Goal: Register for event/course

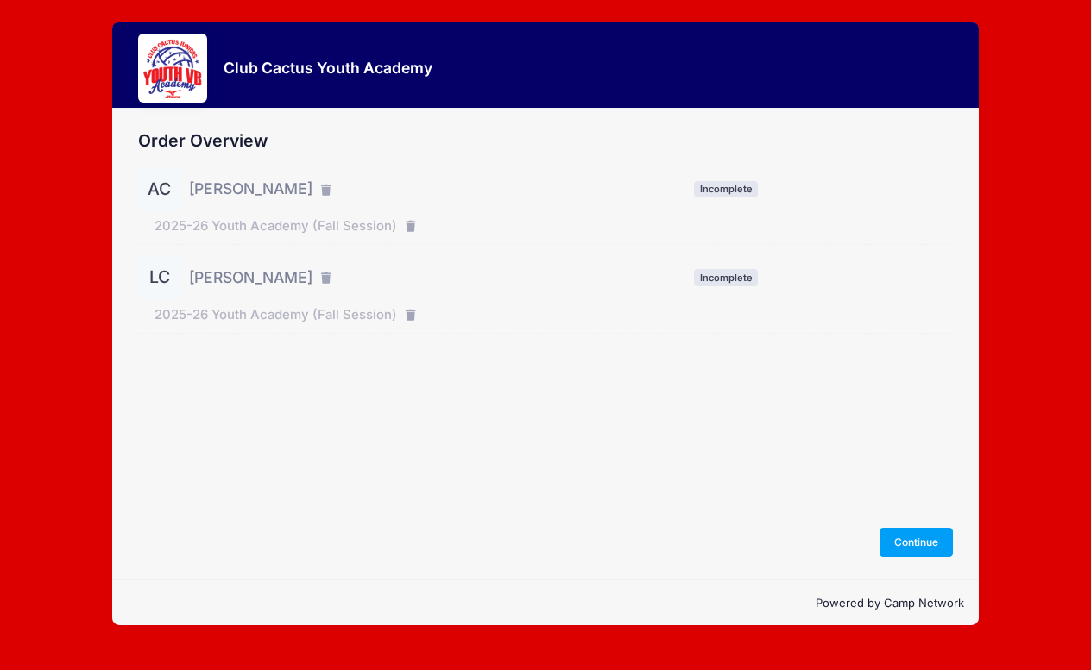
click at [210, 198] on span "[PERSON_NAME]" at bounding box center [250, 189] width 123 height 22
click at [900, 550] on button "Continue" at bounding box center [916, 542] width 74 height 29
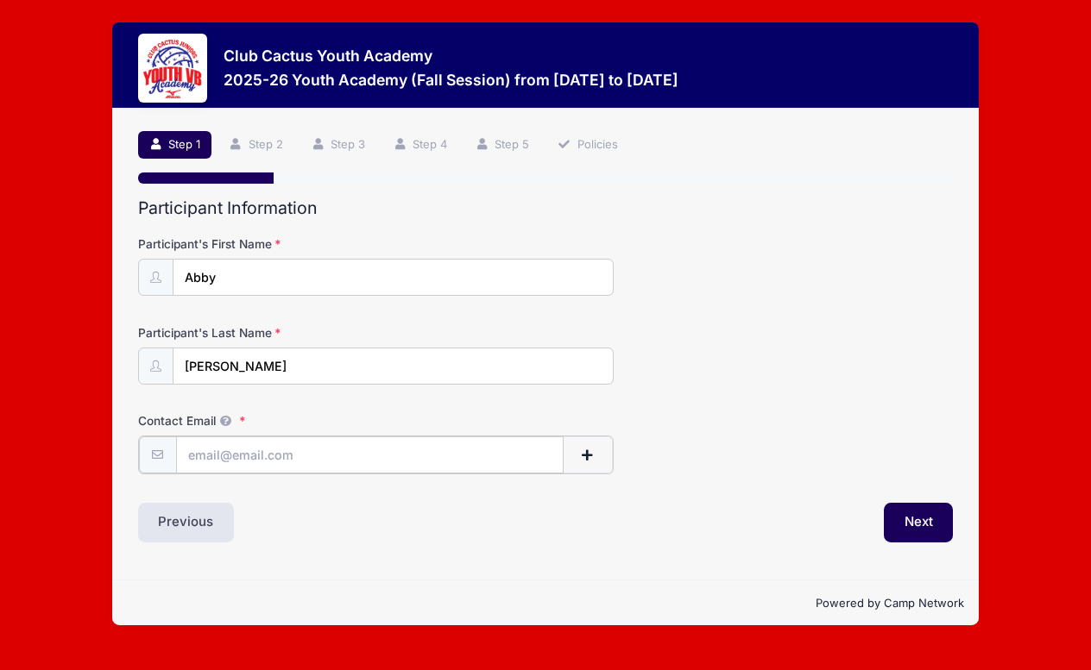
click at [267, 463] on input "Contact Email" at bounding box center [369, 455] width 387 height 37
type input "cjchristie4@gmail.com"
click at [909, 524] on button "Next" at bounding box center [919, 521] width 70 height 40
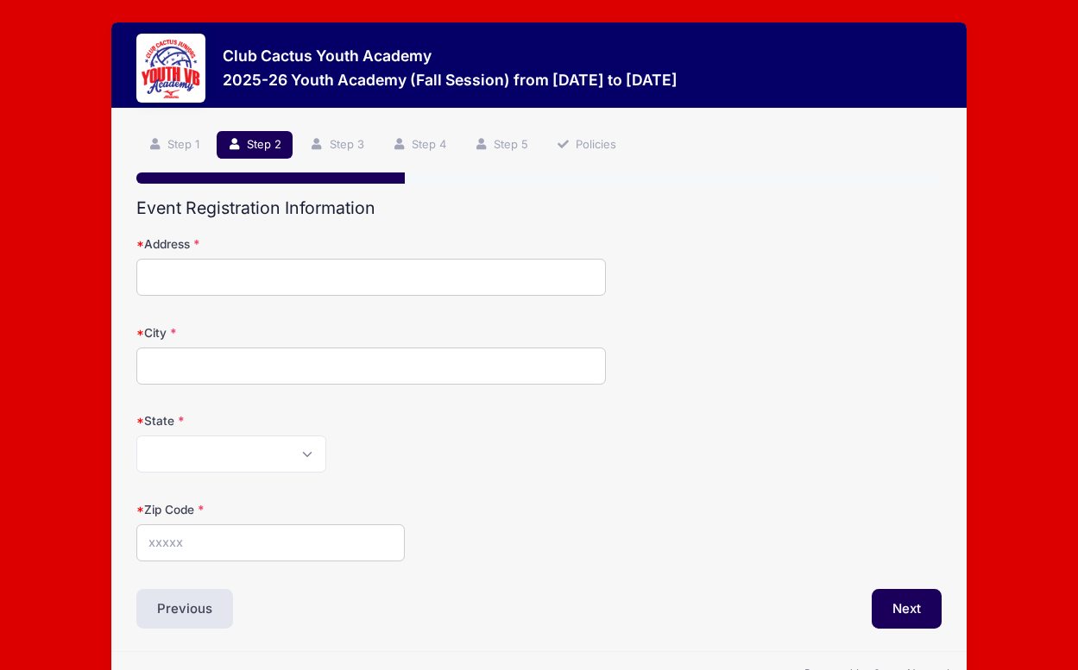
click at [337, 278] on input "Address" at bounding box center [370, 277] width 469 height 37
type input "[STREET_ADDRESS]"
type input "[GEOGRAPHIC_DATA]"
select select "AZ"
type input "85718"
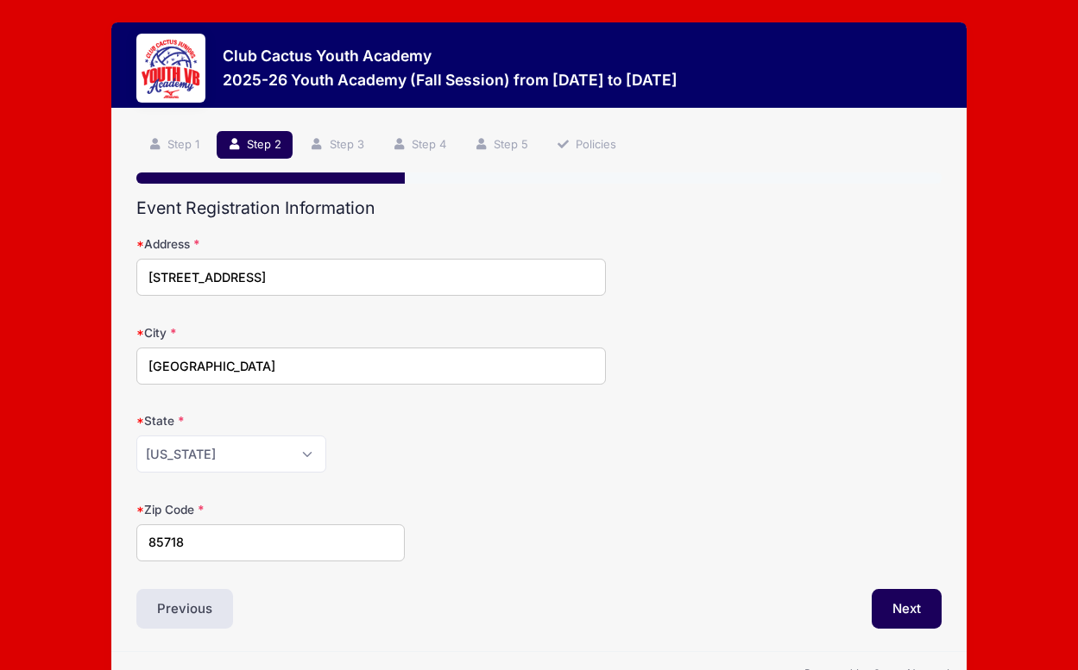
scroll to position [48, 0]
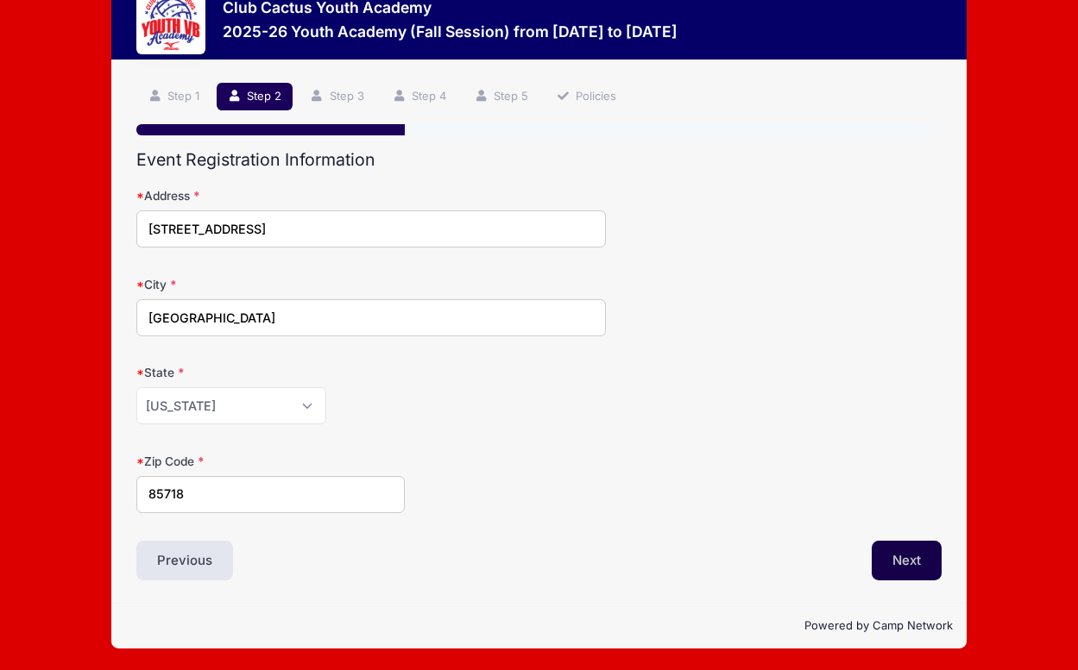
click at [903, 575] on button "Next" at bounding box center [907, 561] width 70 height 40
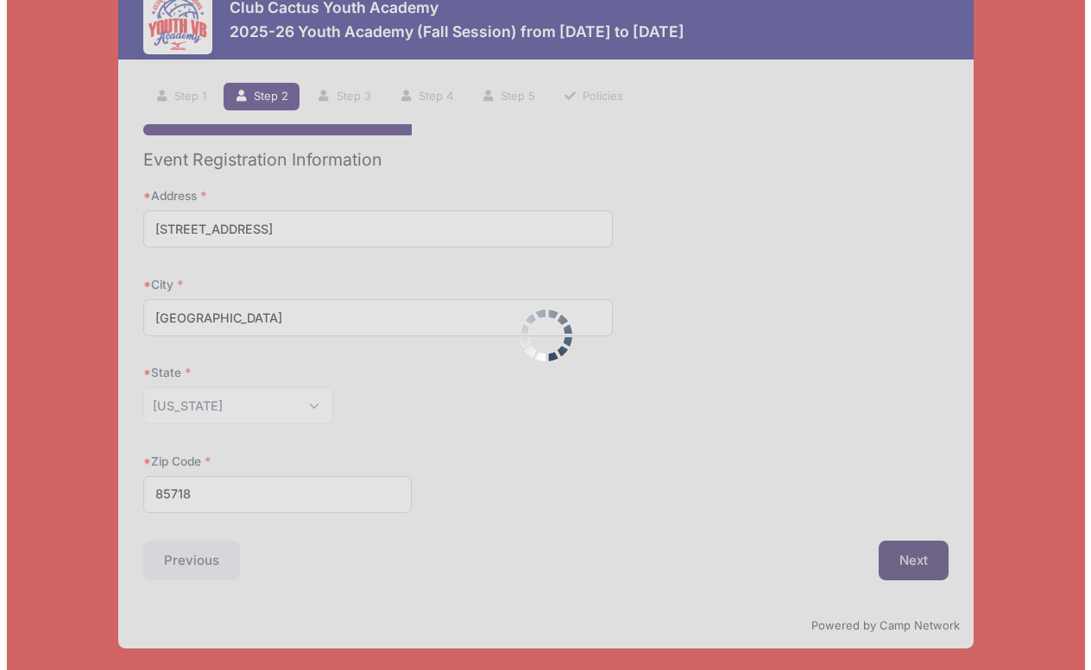
scroll to position [0, 0]
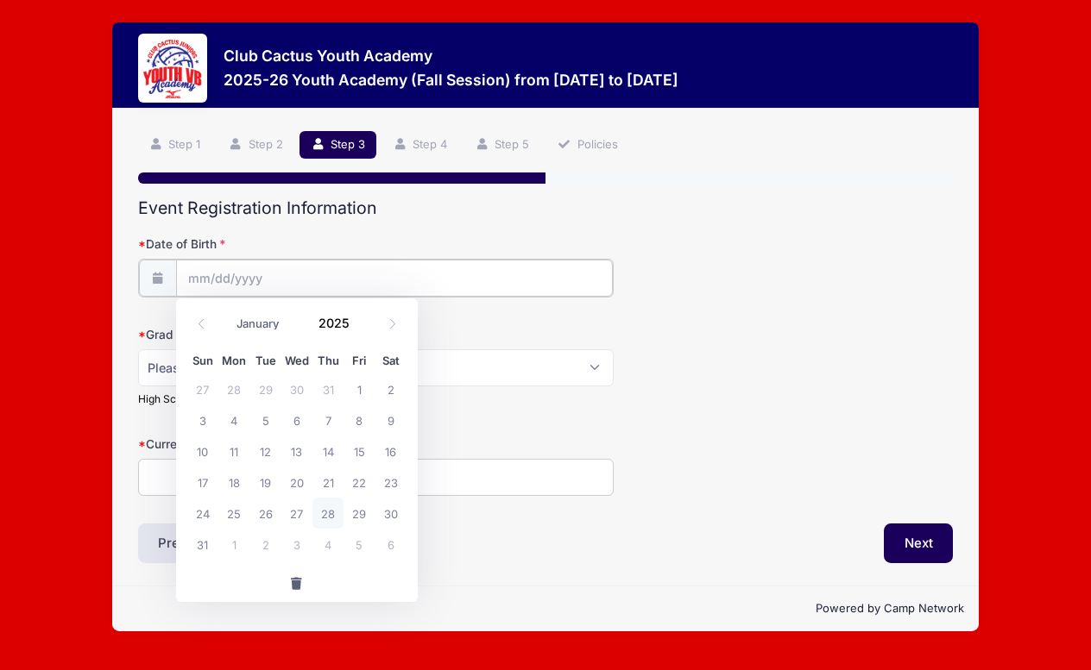
click at [339, 277] on input "Date of Birth" at bounding box center [394, 278] width 437 height 37
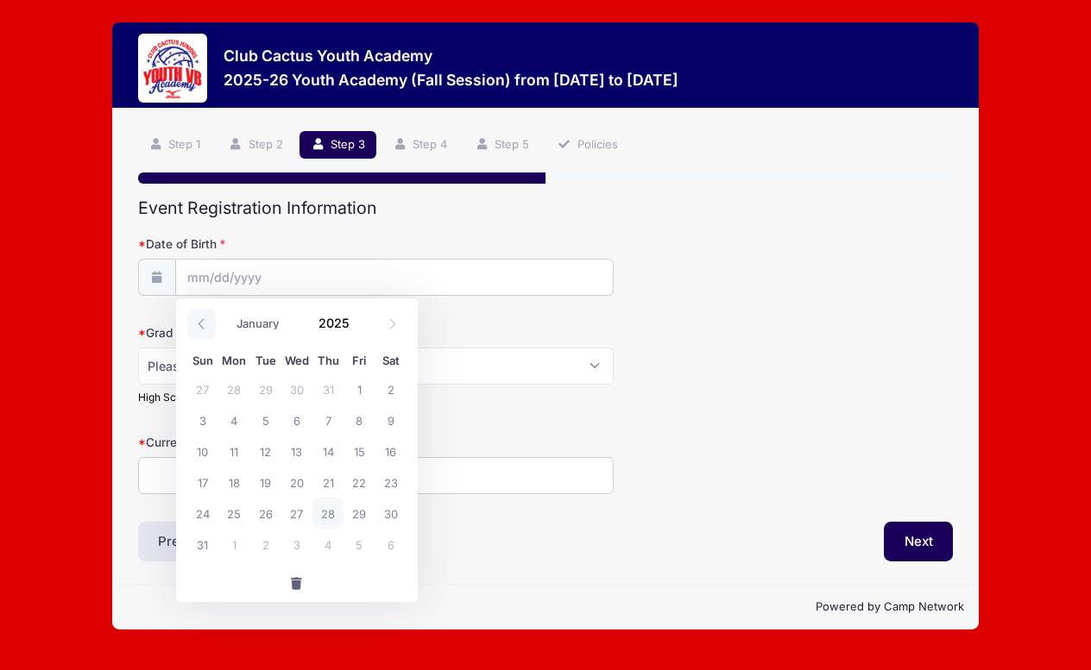
click at [200, 324] on icon at bounding box center [201, 323] width 11 height 11
select select "5"
click at [324, 423] on span "12" at bounding box center [327, 420] width 31 height 31
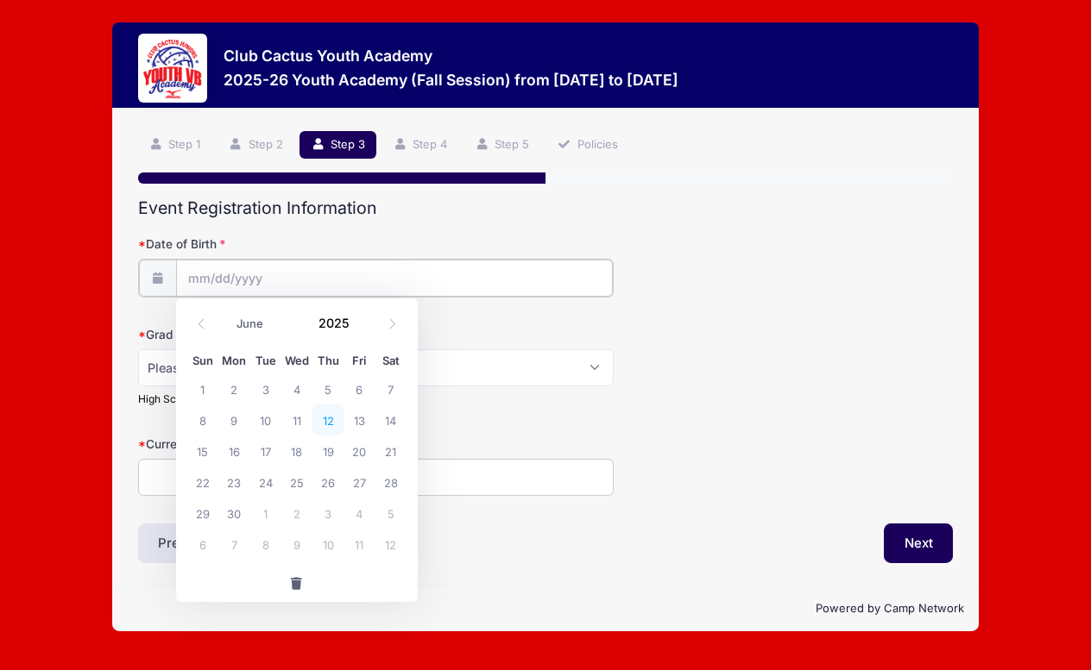
type input "06/12/2025"
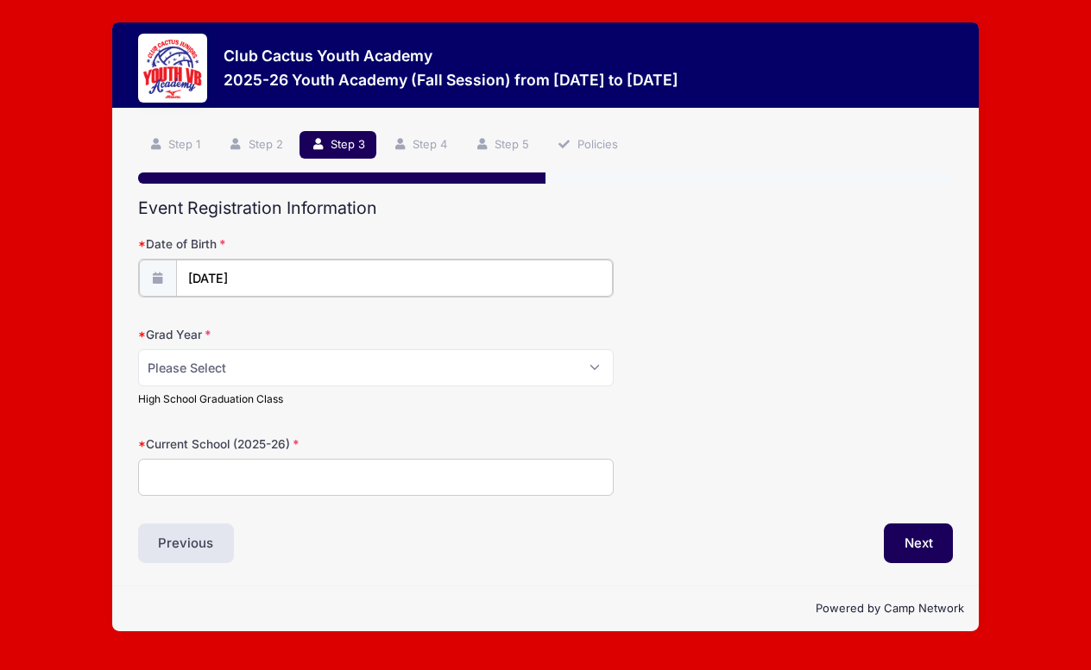
click at [280, 276] on input "06/12/2025" at bounding box center [394, 278] width 437 height 37
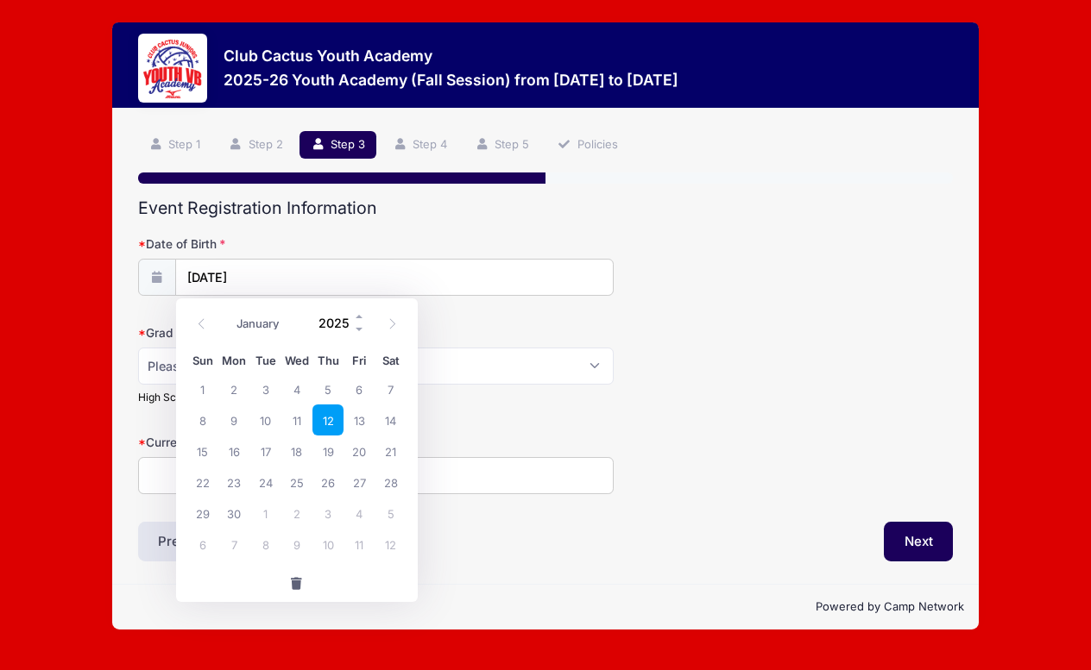
click at [348, 324] on input "2025" at bounding box center [338, 324] width 56 height 26
click at [358, 327] on span at bounding box center [360, 330] width 12 height 13
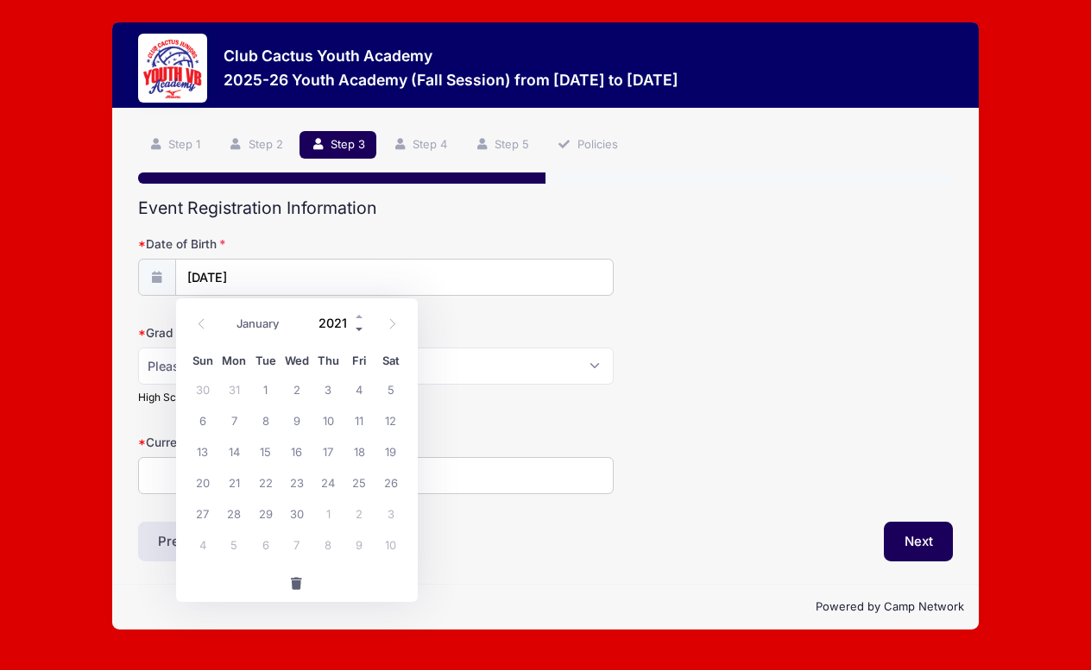
click at [358, 327] on span at bounding box center [360, 330] width 12 height 13
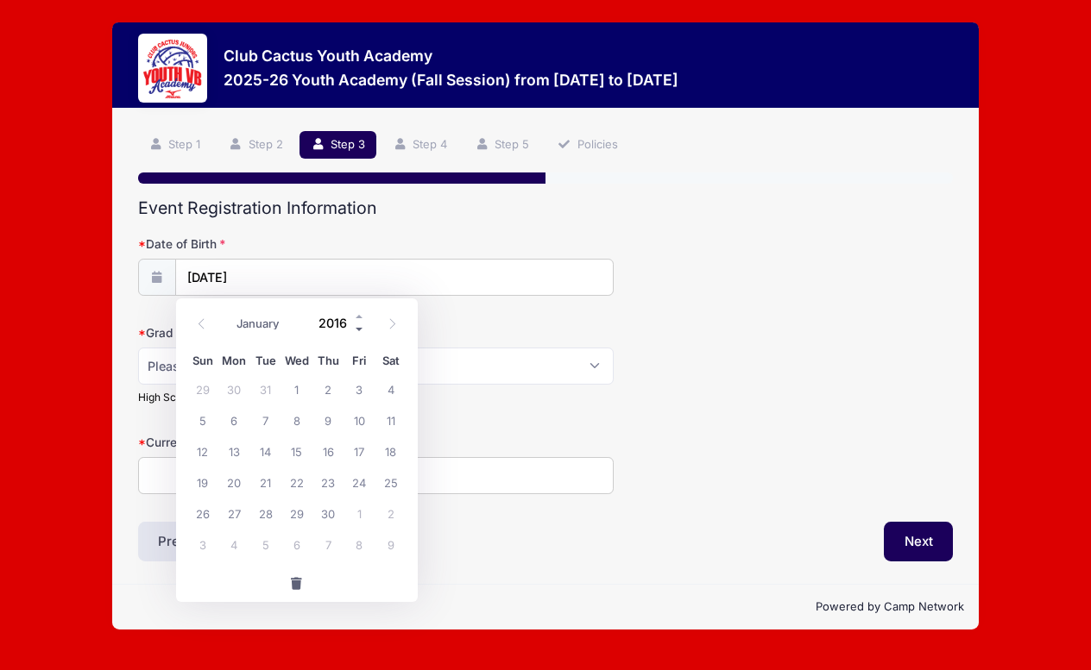
click at [358, 327] on span at bounding box center [360, 330] width 12 height 13
type input "2013"
click at [852, 502] on div "Event Registration Information Date of Birth 06/12/2025 Grad Year Please Select…" at bounding box center [545, 380] width 815 height 364
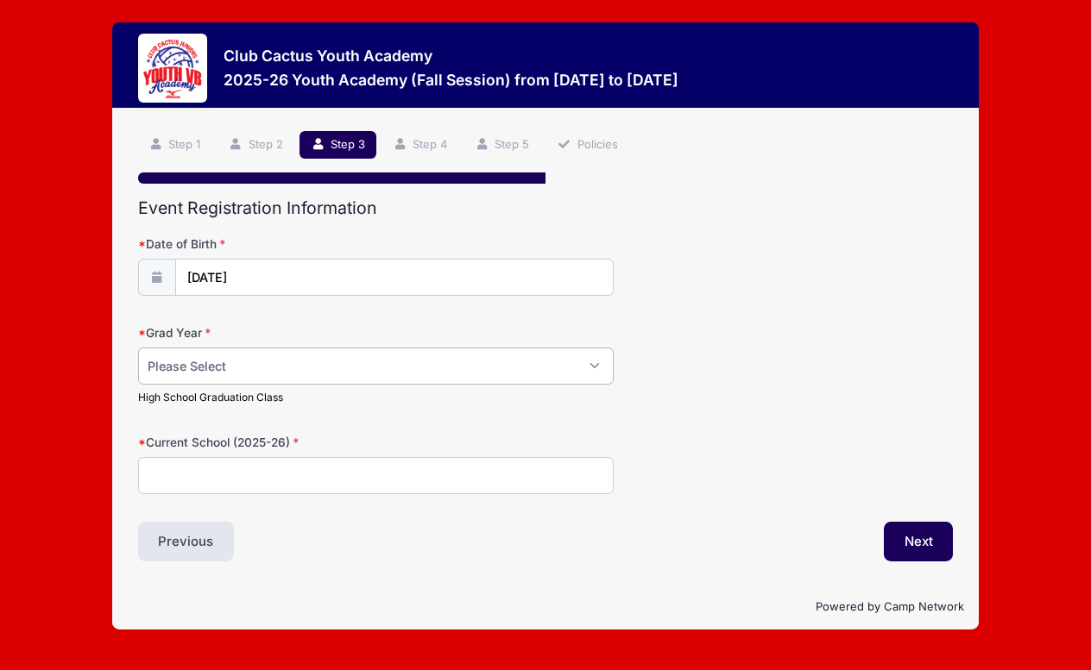
click at [305, 373] on select "Please Select 2029 2030 2031 2032 2033 2034 2035 2036 2037 2038 2039 2040" at bounding box center [375, 366] width 475 height 37
select select "2032"
click at [138, 348] on select "Please Select 2029 2030 2031 2032 2033 2034 2035 2036 2037 2038 2039 2040" at bounding box center [375, 366] width 475 height 37
click at [447, 478] on input "Current School (2025-26)" at bounding box center [375, 475] width 475 height 37
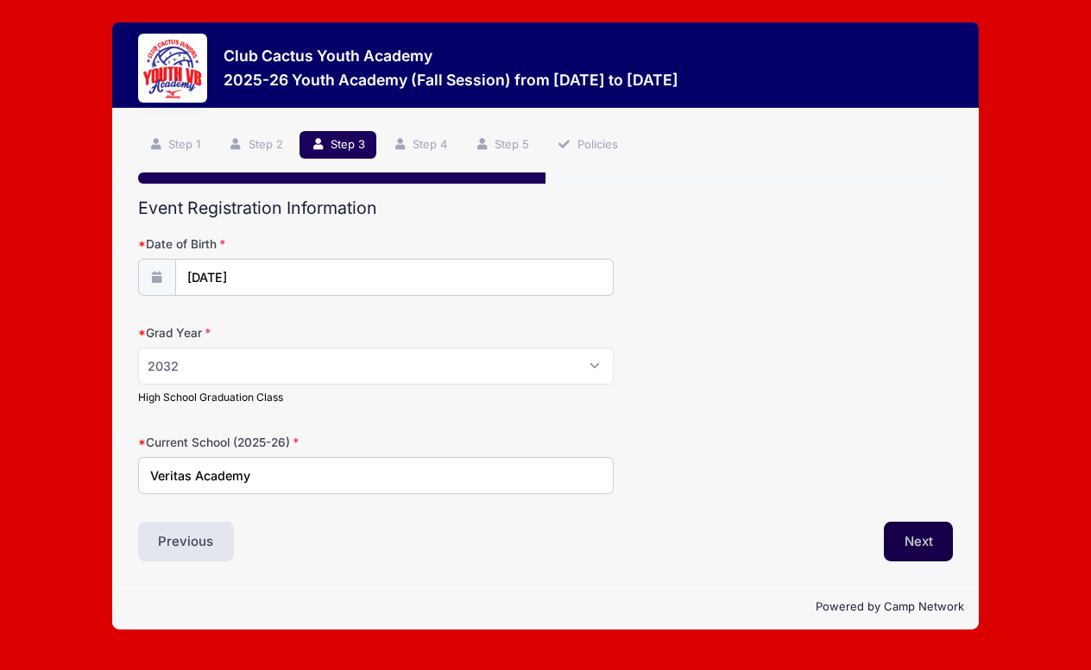
type input "Veritas Academy"
click at [928, 544] on button "Next" at bounding box center [919, 542] width 70 height 40
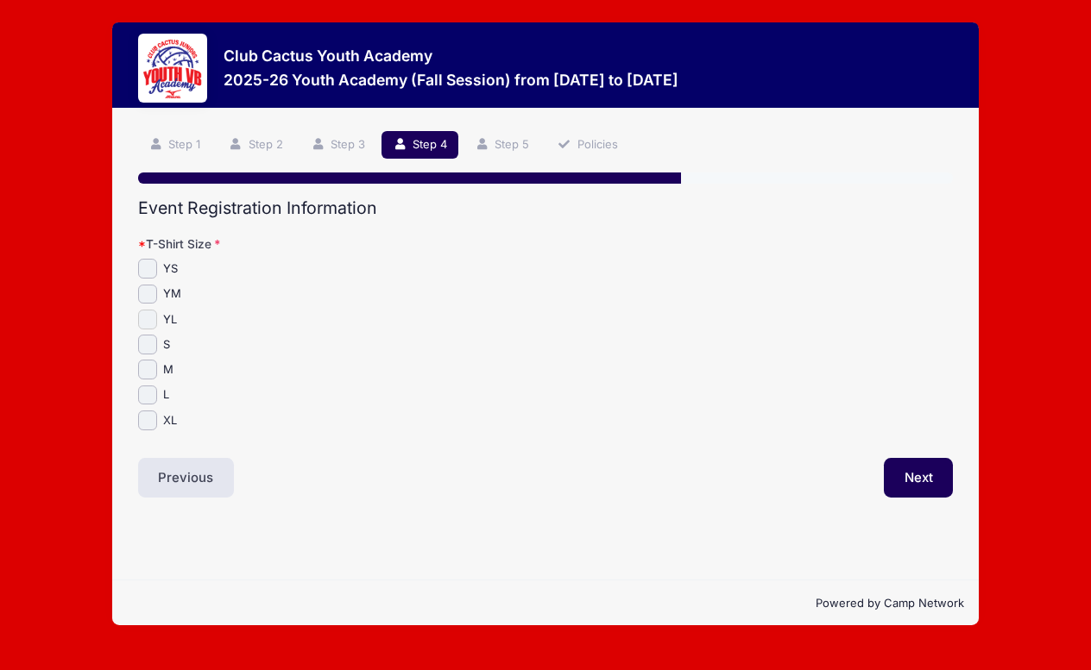
click at [150, 315] on input "YL" at bounding box center [148, 320] width 20 height 20
checkbox input "true"
click at [927, 477] on button "Next" at bounding box center [919, 478] width 70 height 40
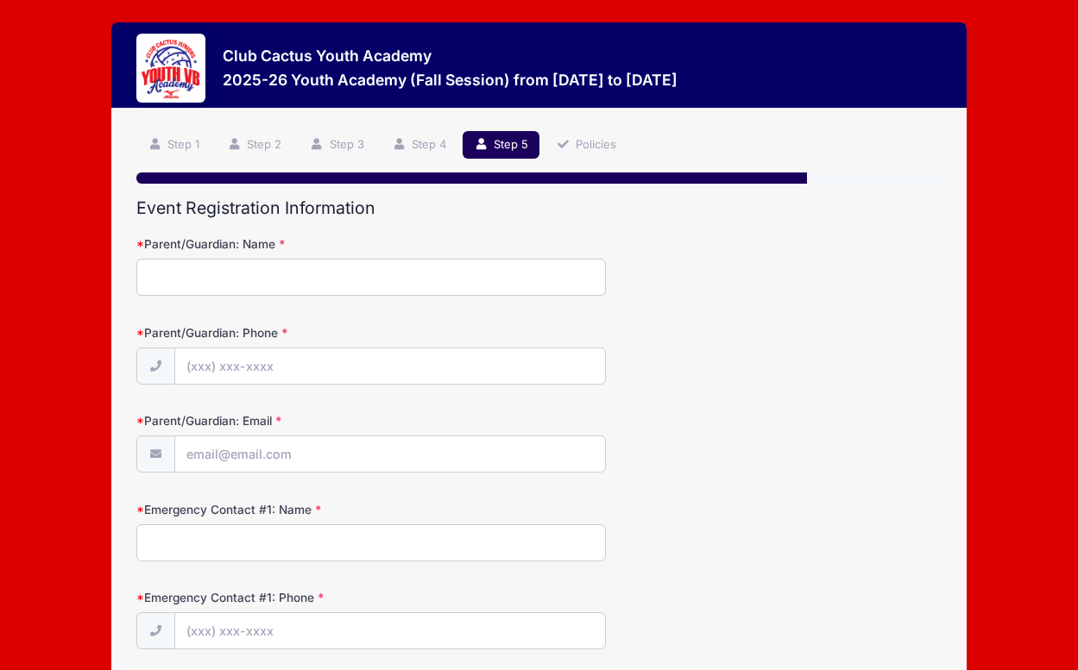
click at [286, 275] on input "Parent/Guardian: Name" at bounding box center [370, 277] width 469 height 37
type input "Christen J Christie"
type input "(520) 869-0700"
type input "[EMAIL_ADDRESS][DOMAIN_NAME]"
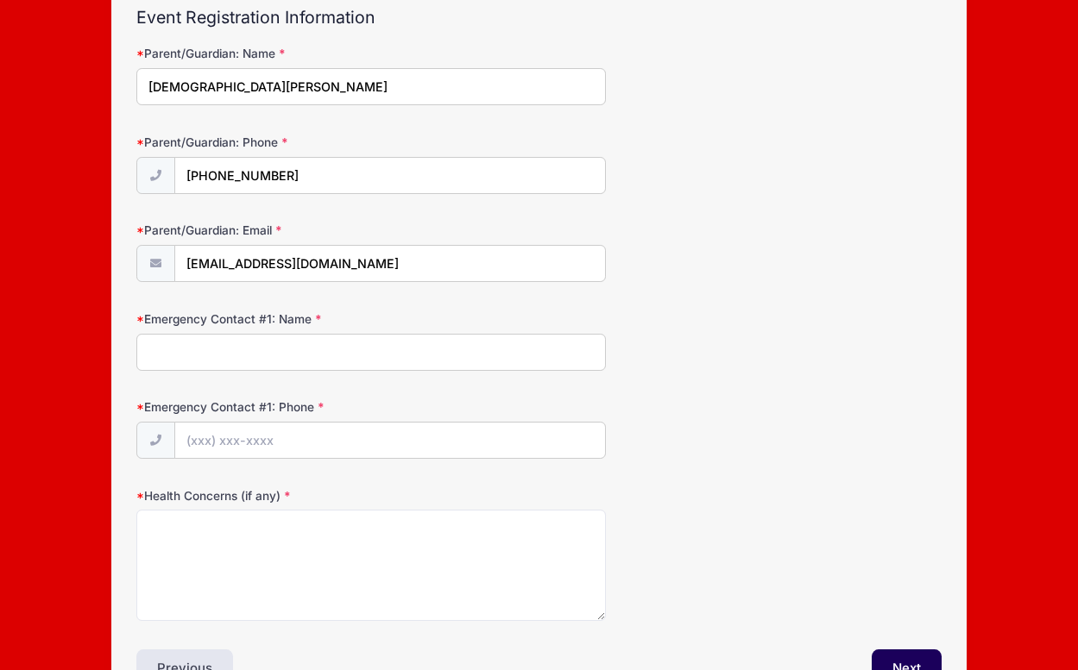
scroll to position [196, 0]
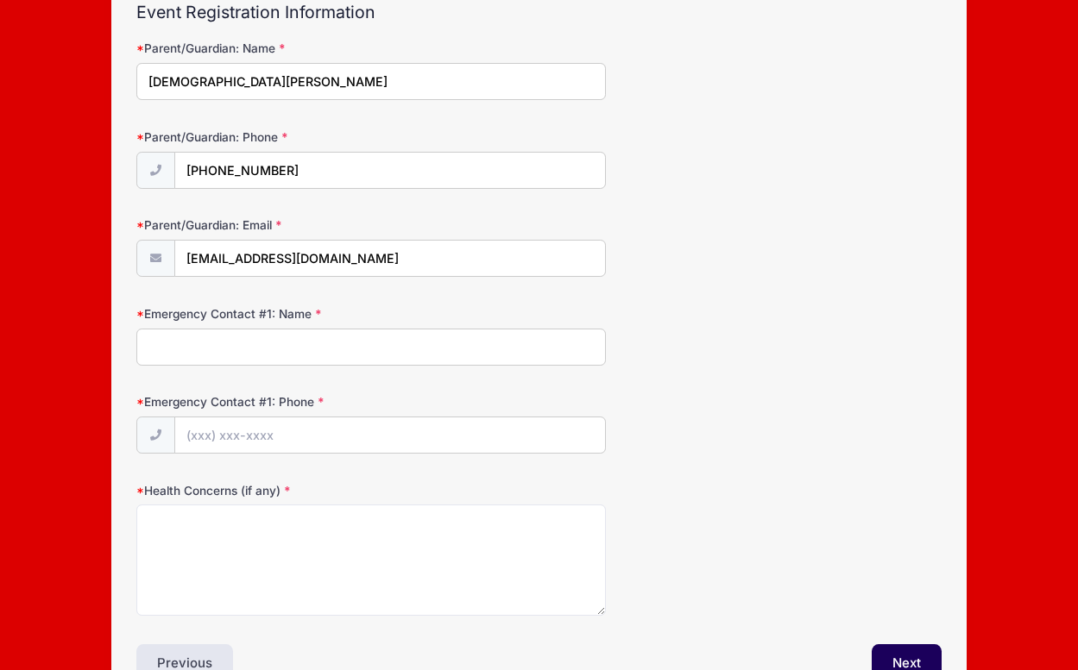
click at [438, 346] on input "Emergency Contact #1: Name" at bounding box center [370, 347] width 469 height 37
type input "Christi"
click at [593, 433] on input "Emergency Contact #1: Phone" at bounding box center [390, 436] width 431 height 37
type input "(520) 869-0700"
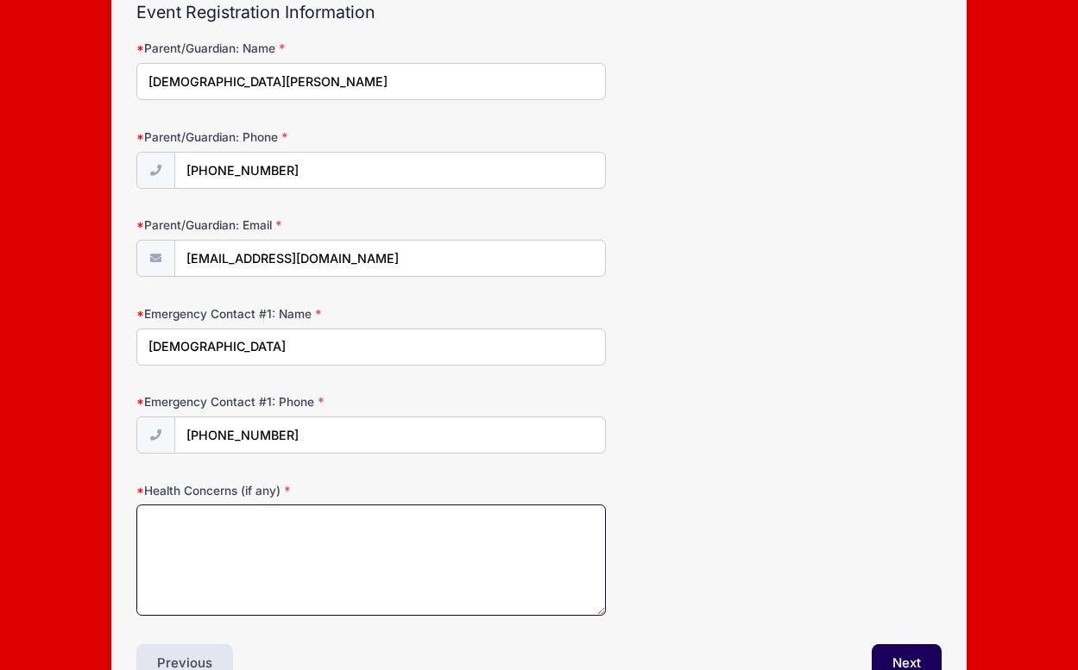
click at [293, 532] on textarea "Health Concerns (if any)" at bounding box center [370, 560] width 469 height 111
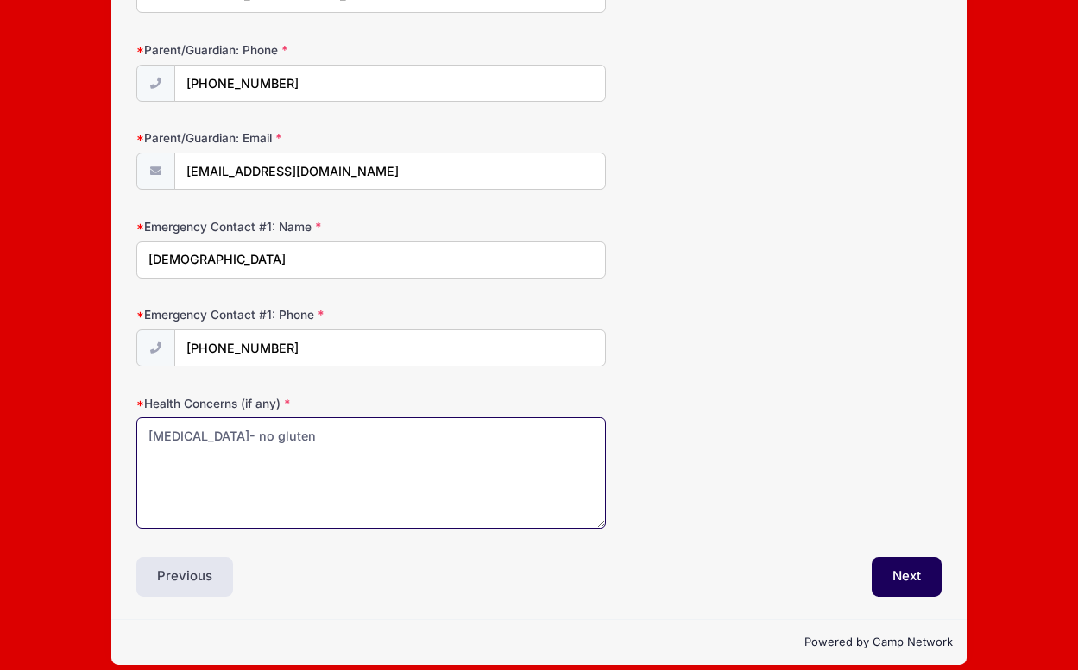
scroll to position [299, 0]
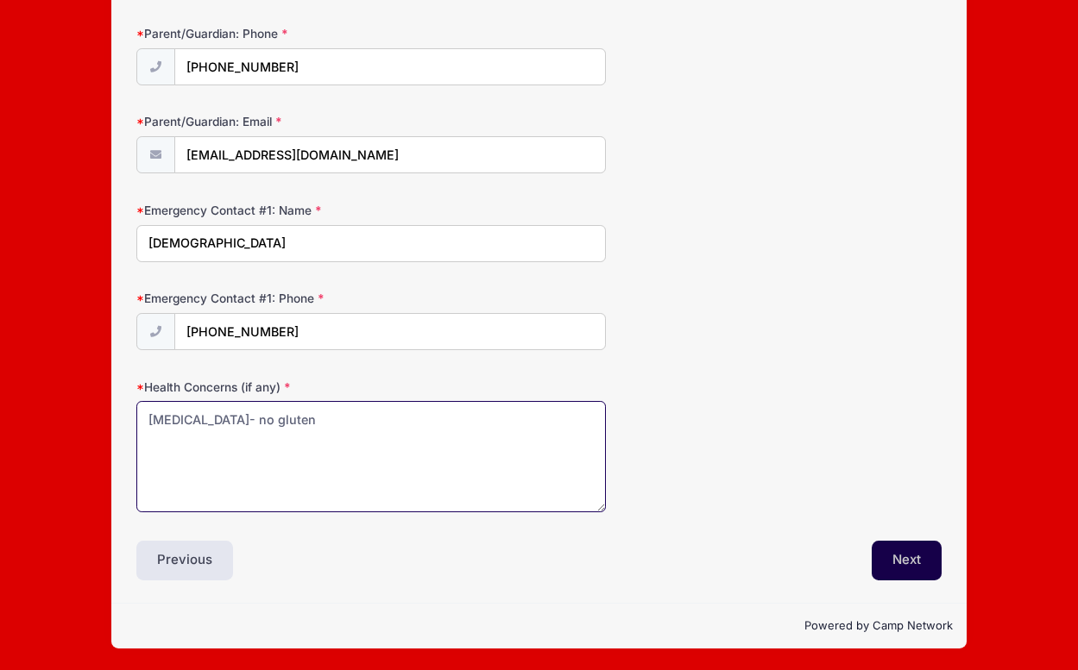
type textarea "Celiac- no gluten"
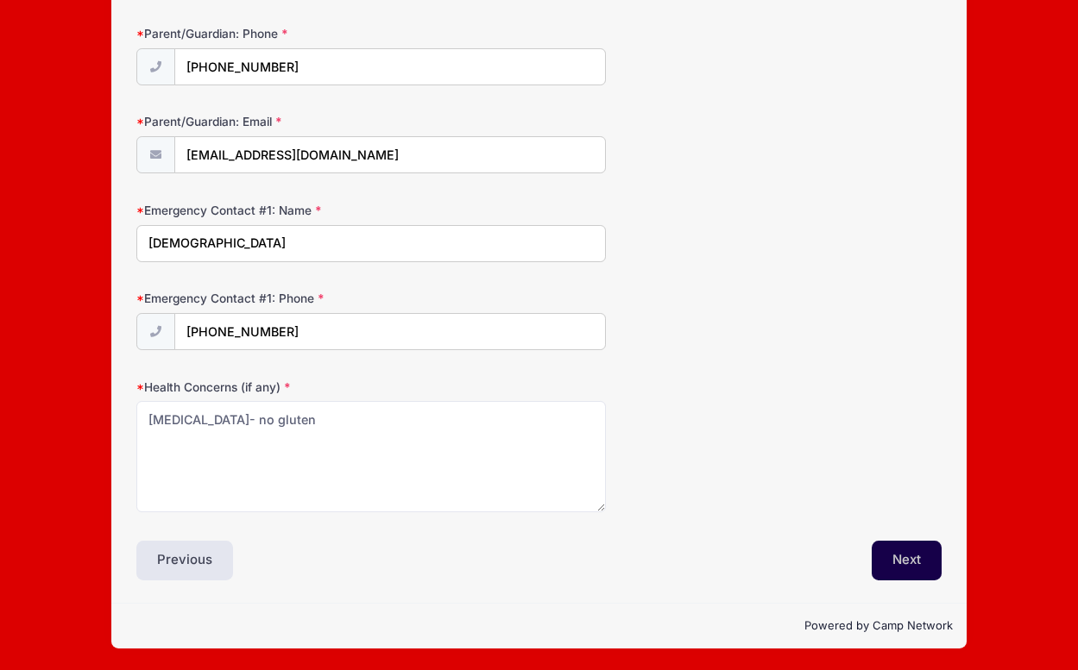
click at [899, 563] on button "Next" at bounding box center [907, 561] width 70 height 40
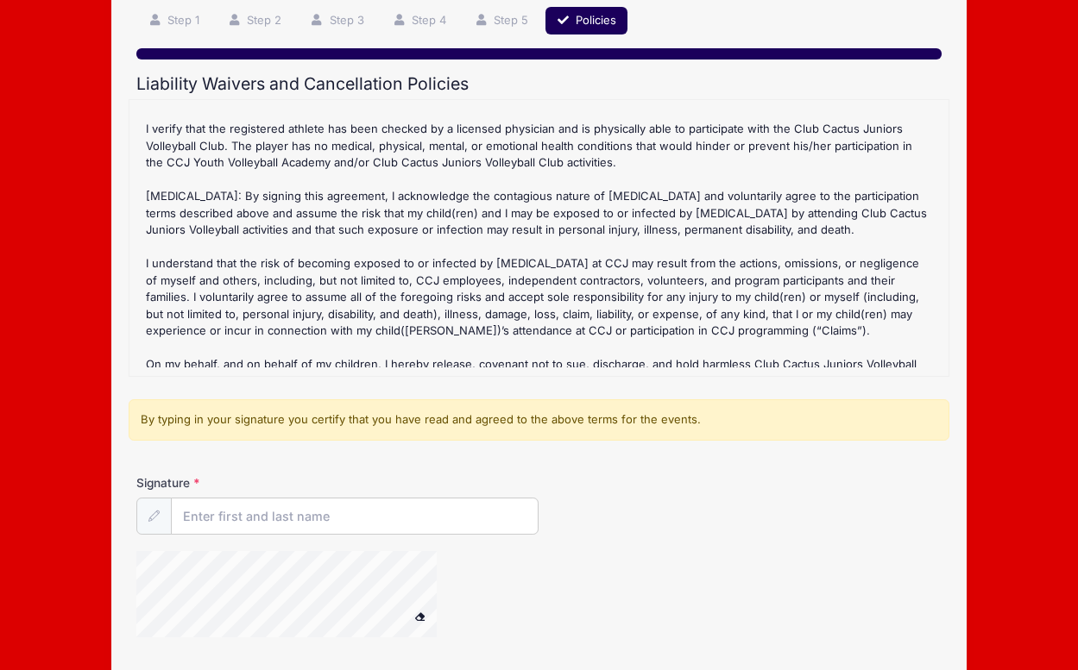
scroll to position [381, 0]
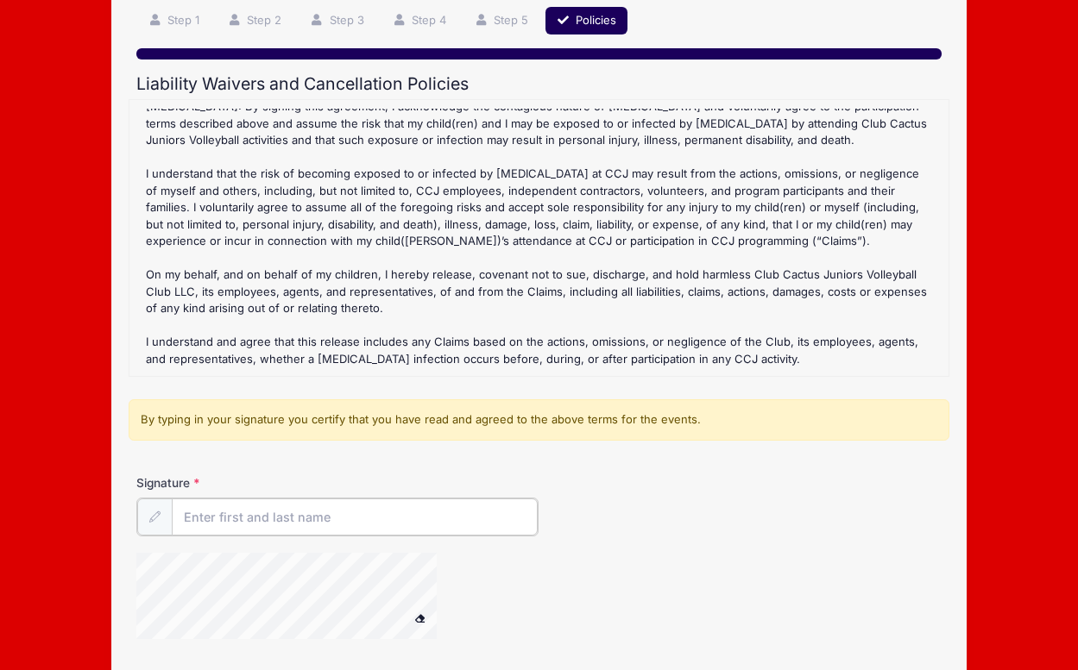
click at [237, 514] on input "Signature" at bounding box center [355, 517] width 366 height 37
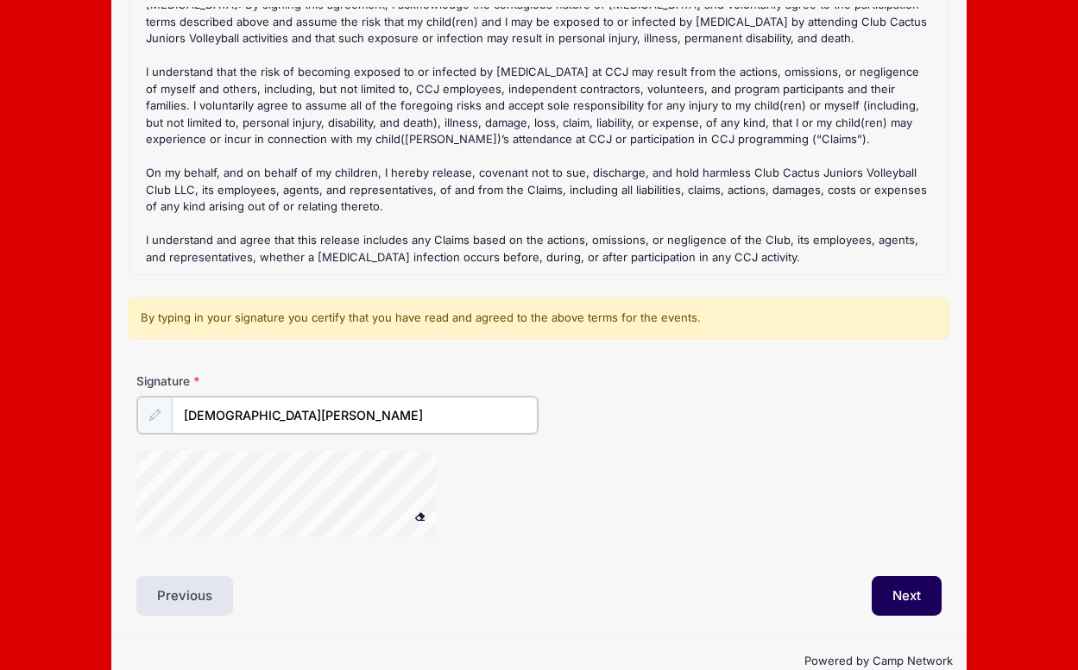
scroll to position [261, 0]
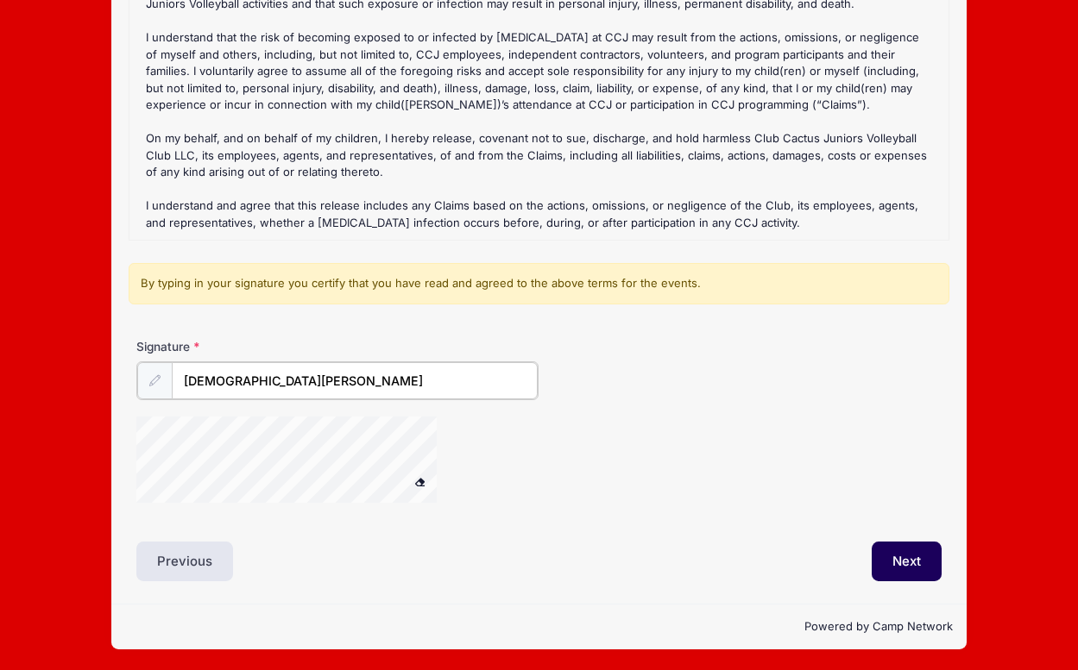
click at [455, 457] on div at bounding box center [308, 462] width 345 height 91
click at [490, 441] on div at bounding box center [404, 462] width 537 height 91
type input "Christen J Christie"
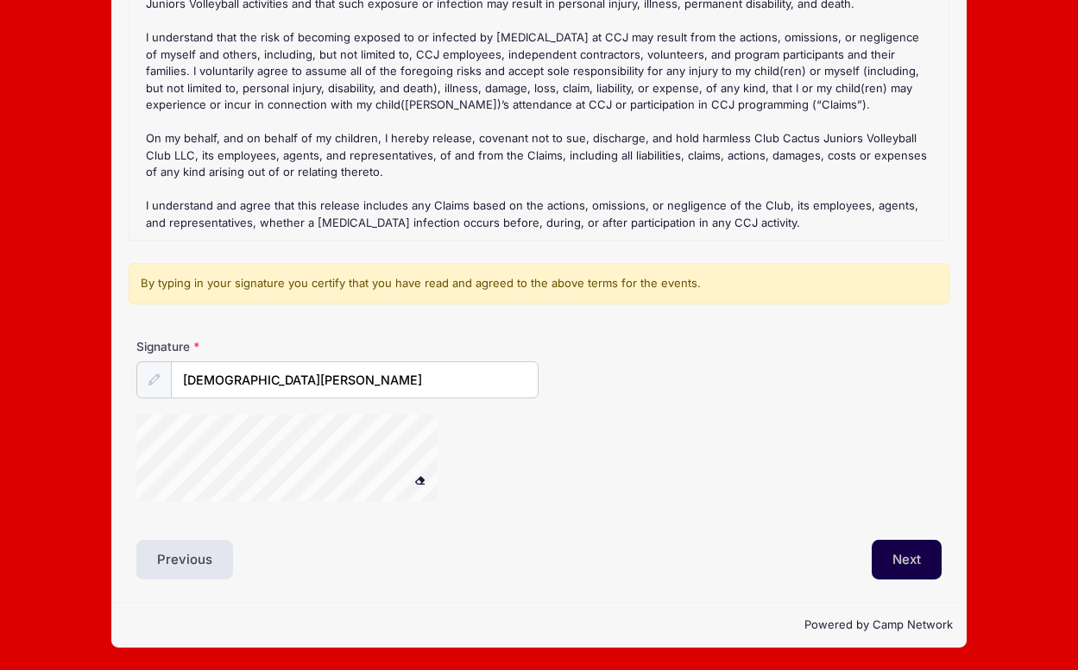
scroll to position [259, 0]
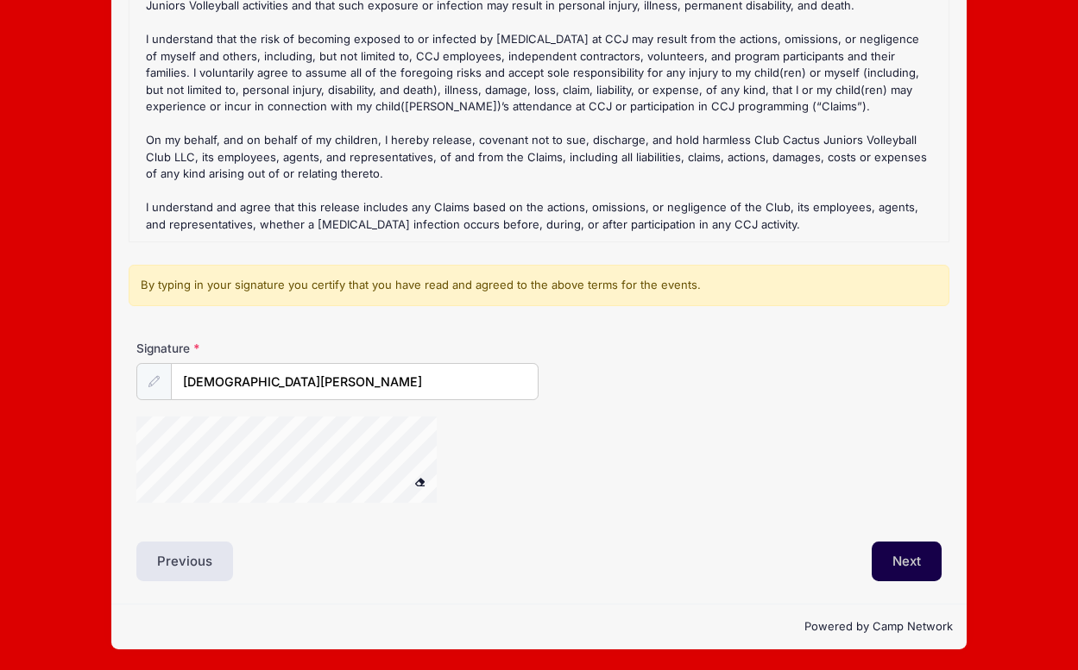
click at [895, 568] on button "Next" at bounding box center [907, 562] width 70 height 40
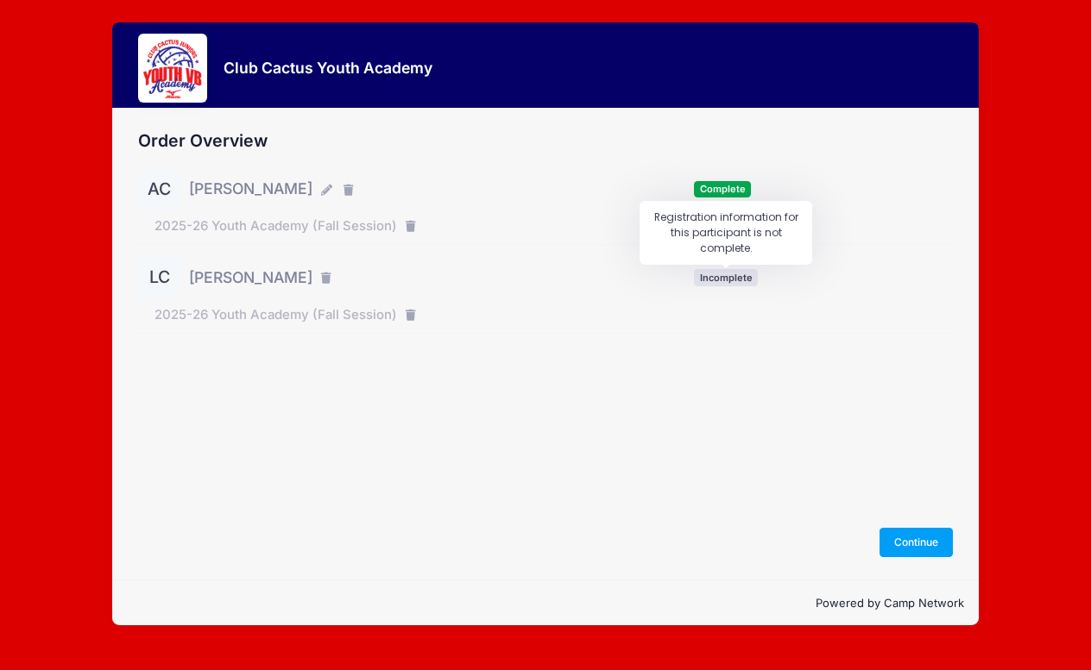
click at [734, 279] on span "Incomplete" at bounding box center [726, 277] width 64 height 16
click at [905, 547] on button "Continue" at bounding box center [916, 542] width 74 height 29
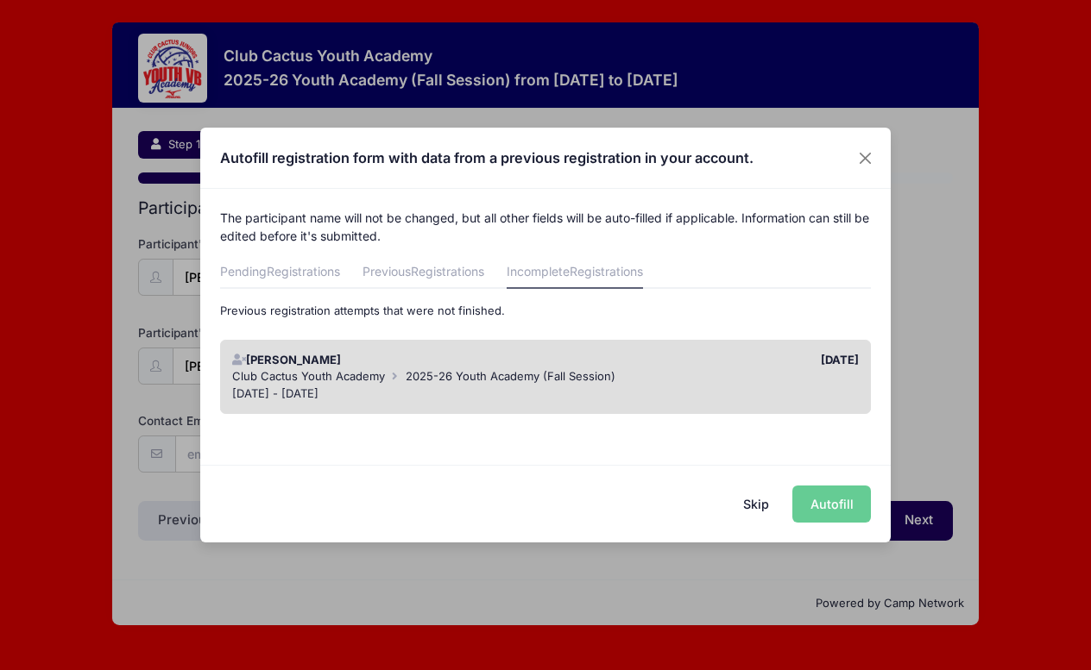
click at [818, 513] on div "Skip Autofill" at bounding box center [545, 503] width 690 height 77
click at [761, 364] on div "[DATE]" at bounding box center [706, 360] width 322 height 17
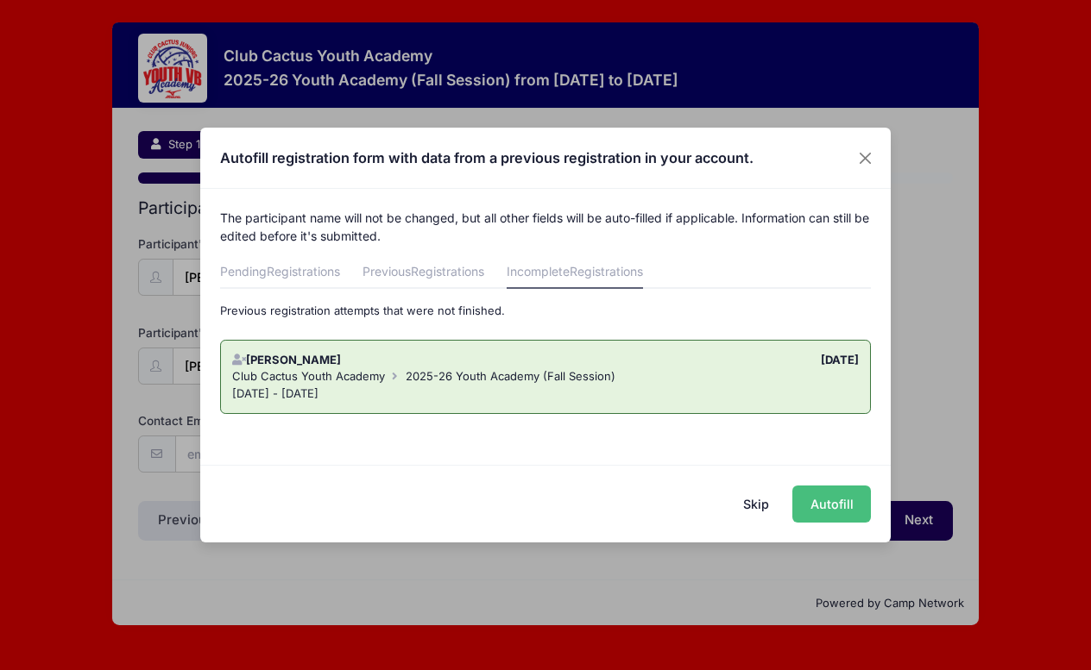
click at [825, 512] on button "Autofill" at bounding box center [831, 504] width 79 height 37
type input "[EMAIL_ADDRESS][DOMAIN_NAME]"
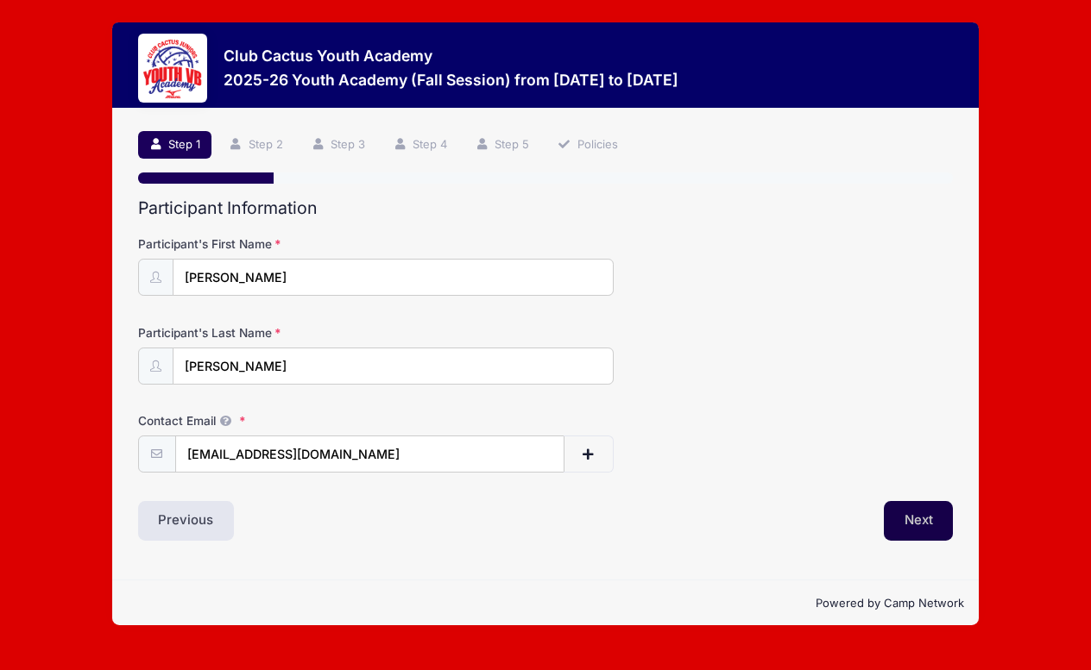
click at [927, 524] on button "Next" at bounding box center [919, 521] width 70 height 40
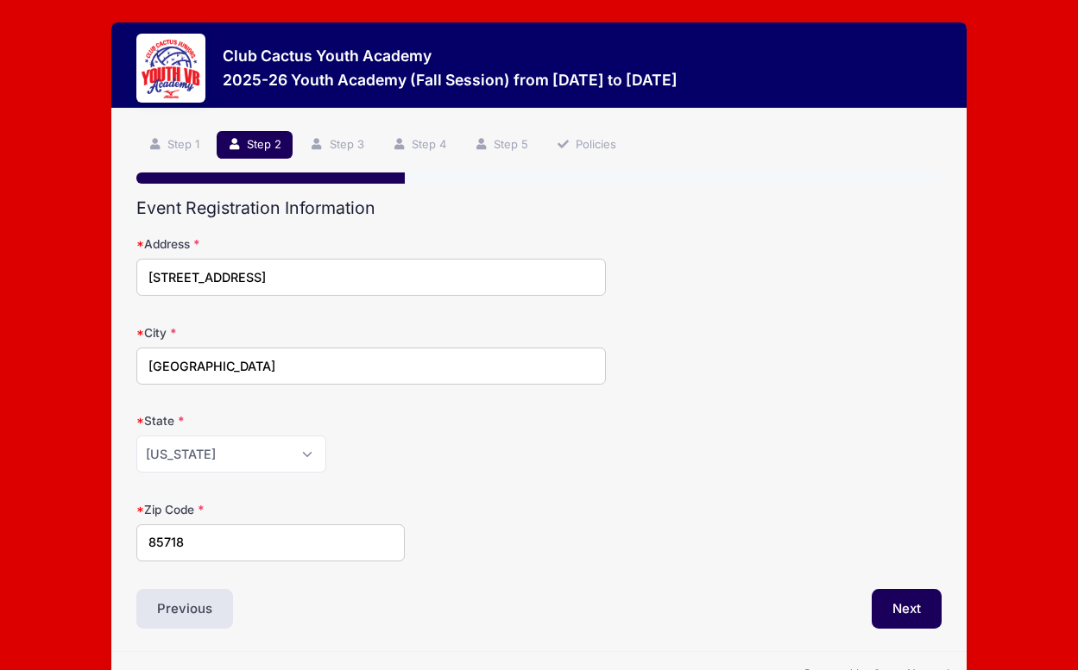
click at [927, 524] on div "Zip Code 85718" at bounding box center [538, 531] width 804 height 60
click at [909, 626] on button "Next" at bounding box center [907, 609] width 70 height 40
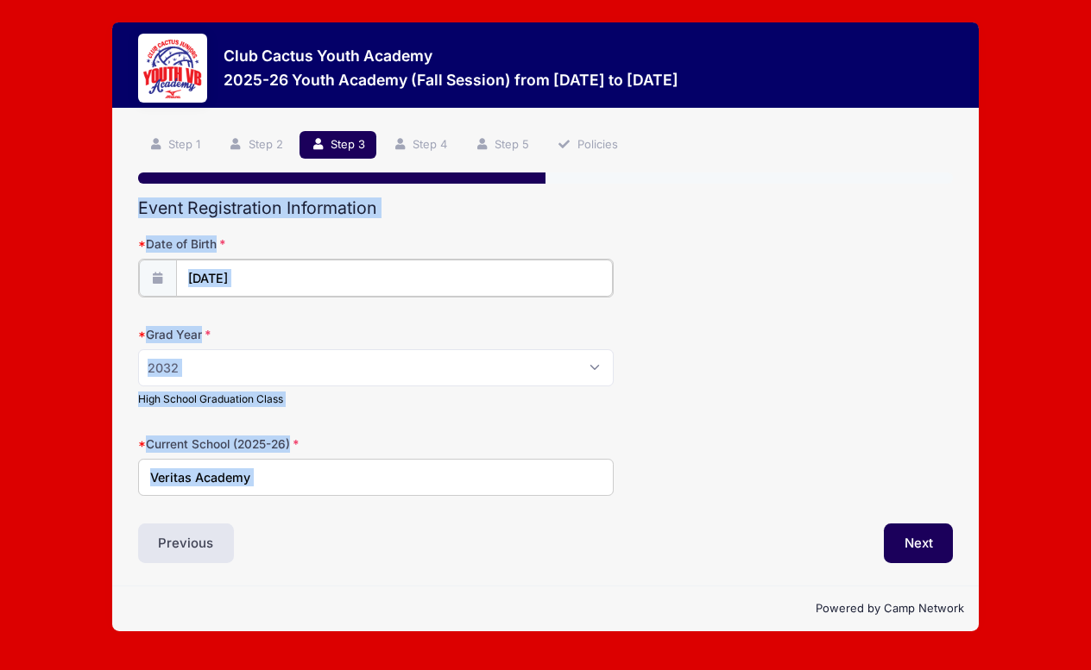
click at [242, 274] on input "[DATE]" at bounding box center [394, 278] width 437 height 37
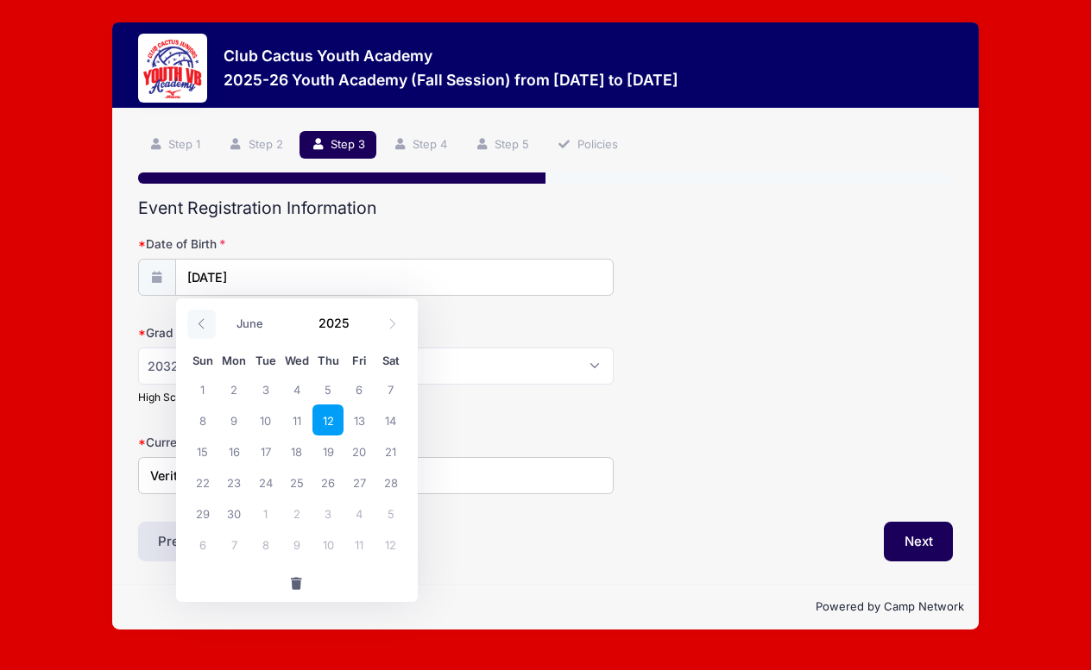
click at [202, 324] on icon at bounding box center [201, 323] width 11 height 11
select select "3"
click at [361, 329] on span at bounding box center [360, 330] width 12 height 13
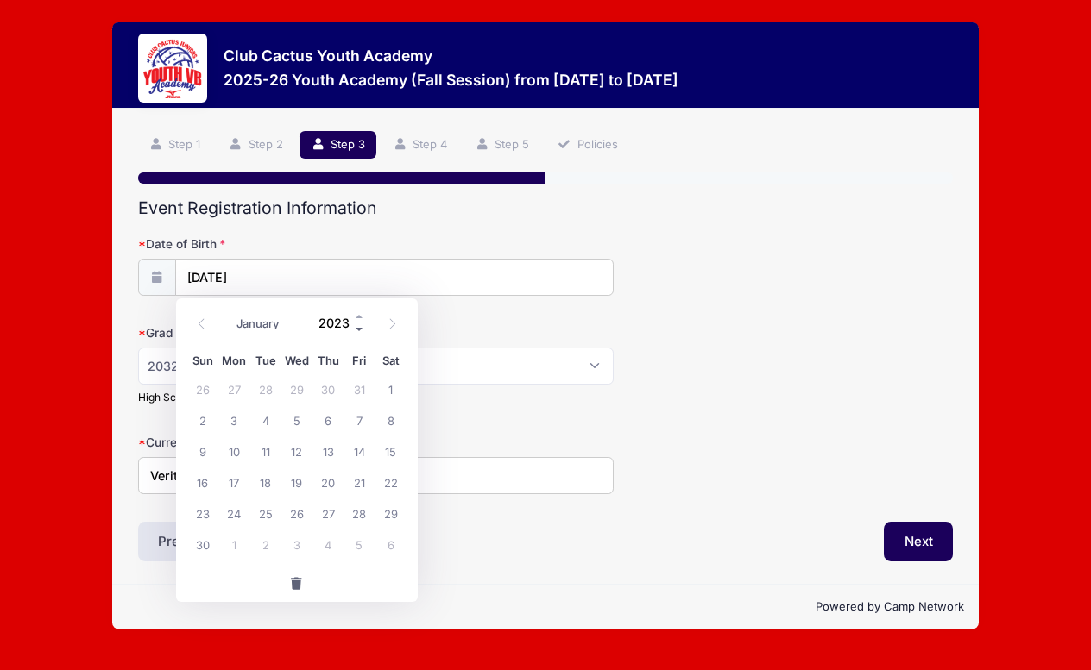
click at [361, 329] on span at bounding box center [360, 330] width 12 height 13
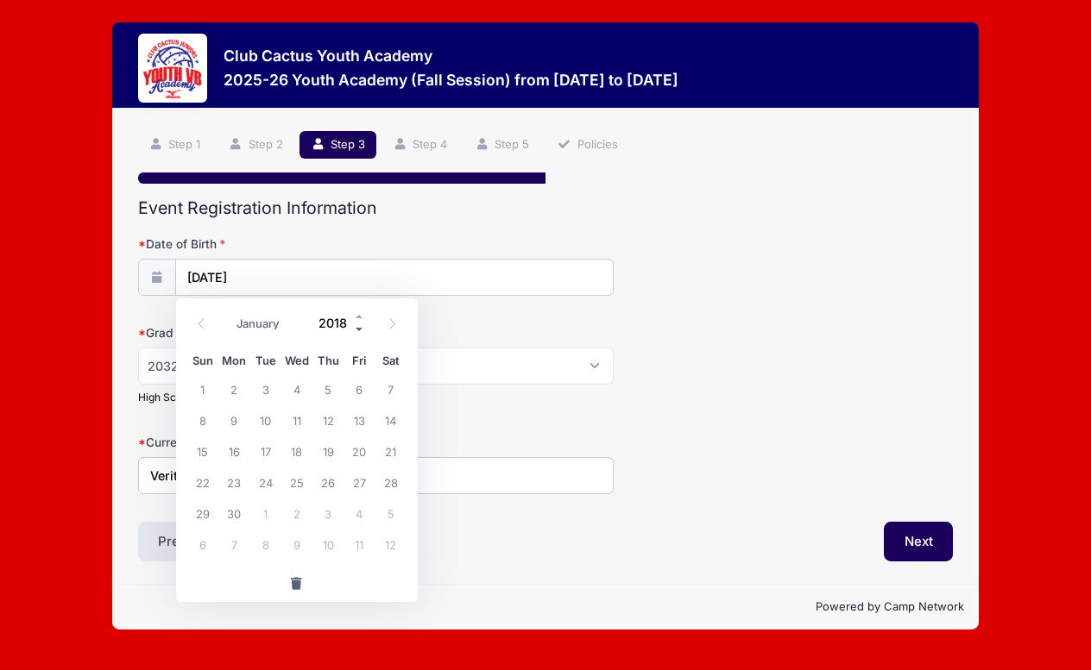
click at [361, 329] on span at bounding box center [360, 330] width 12 height 13
type input "2015"
click at [687, 392] on div "Grad Year Please Select 2029 2030 2031 2032 2033 2034 2035 2036 2037 2038 2039 …" at bounding box center [545, 364] width 815 height 81
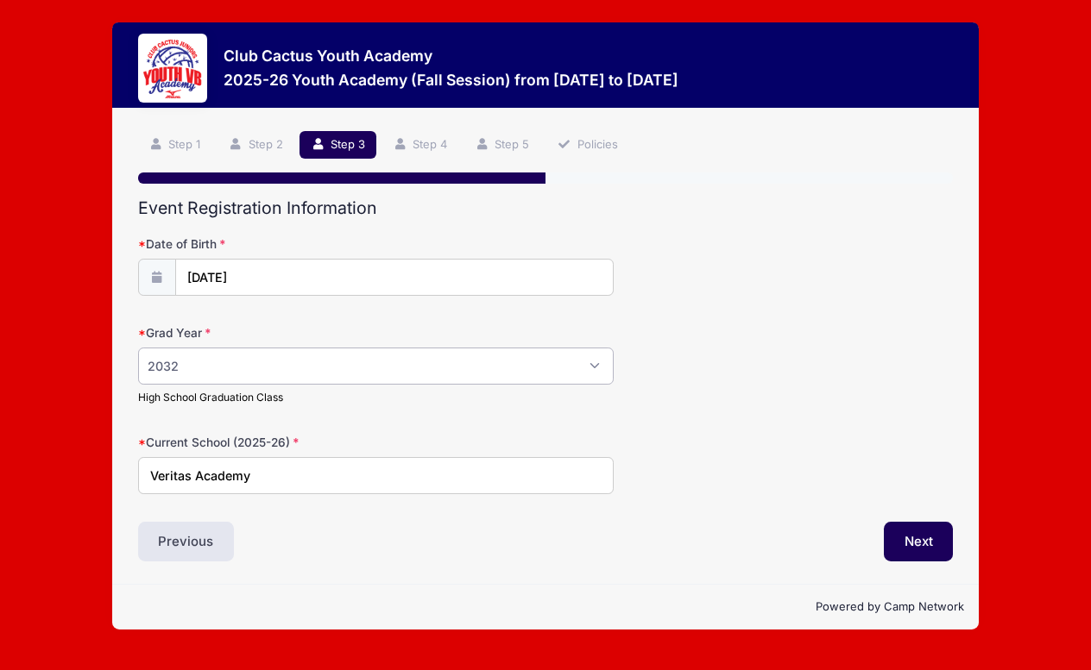
click at [305, 369] on select "Please Select 2029 2030 2031 2032 2033 2034 2035 2036 2037 2038 2039 2040" at bounding box center [375, 366] width 475 height 37
click at [138, 348] on select "Please Select 2029 2030 2031 2032 2033 2034 2035 2036 2037 2038 2039 2040" at bounding box center [375, 366] width 475 height 37
click at [526, 375] on select "Please Select 2029 2030 2031 2032 2033 2034 2035 2036 2037 2038 2039 2040" at bounding box center [375, 366] width 475 height 37
select select "2033"
click at [138, 348] on select "Please Select 2029 2030 2031 2032 2033 2034 2035 2036 2037 2038 2039 2040" at bounding box center [375, 366] width 475 height 37
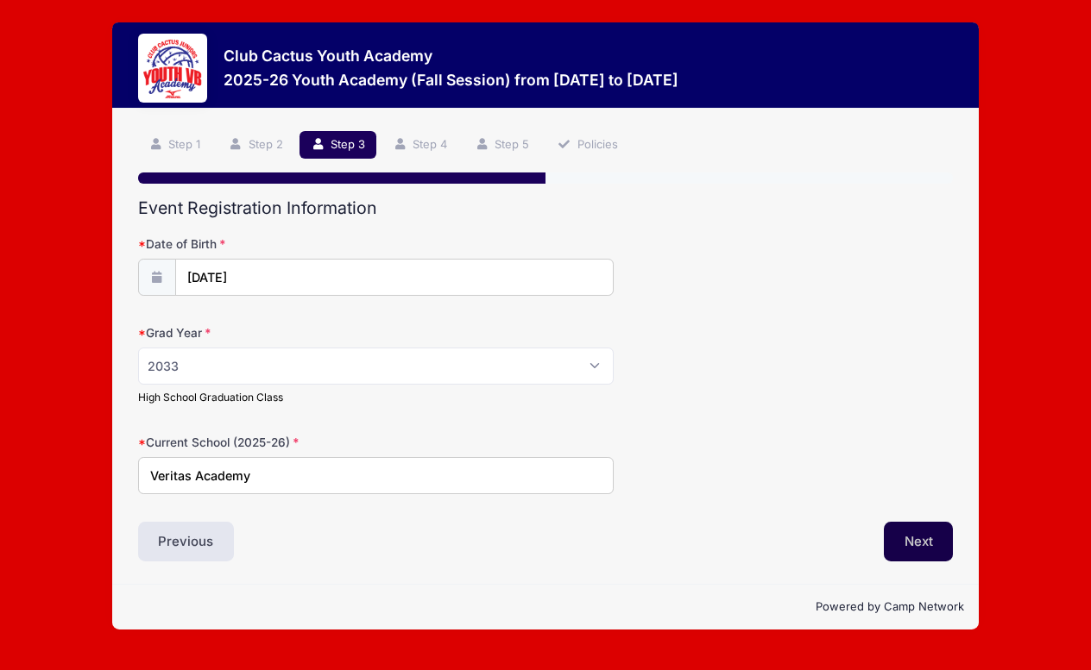
click at [916, 542] on button "Next" at bounding box center [919, 542] width 70 height 40
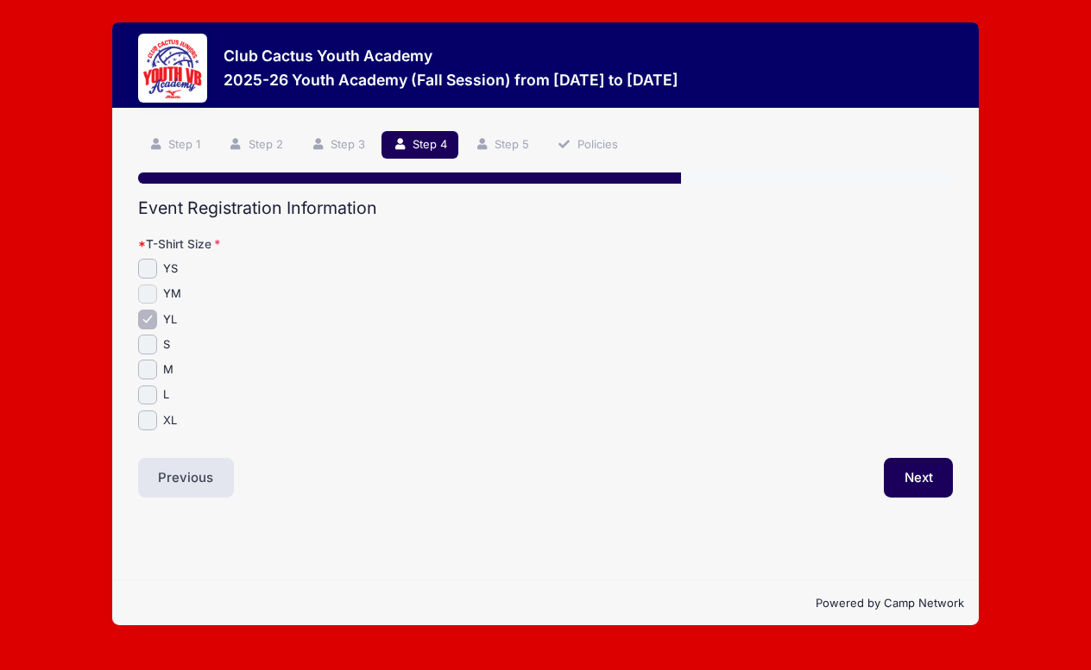
click at [152, 290] on input "YM" at bounding box center [148, 295] width 20 height 20
checkbox input "true"
click at [148, 320] on input "YL" at bounding box center [148, 320] width 20 height 20
checkbox input "false"
click at [916, 475] on button "Next" at bounding box center [919, 478] width 70 height 40
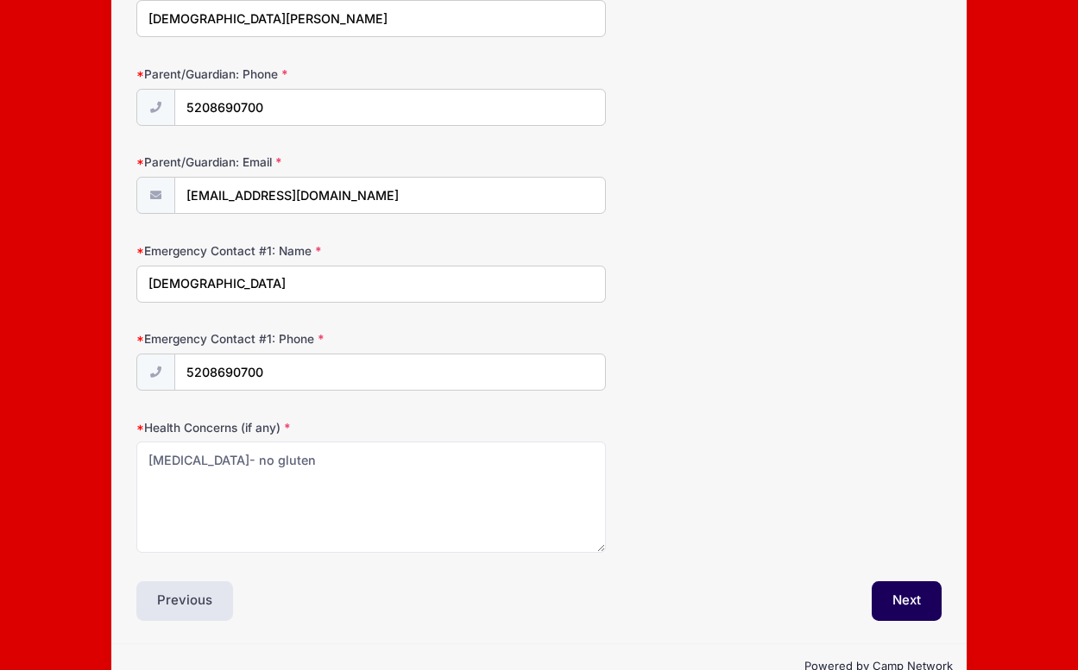
scroll to position [299, 0]
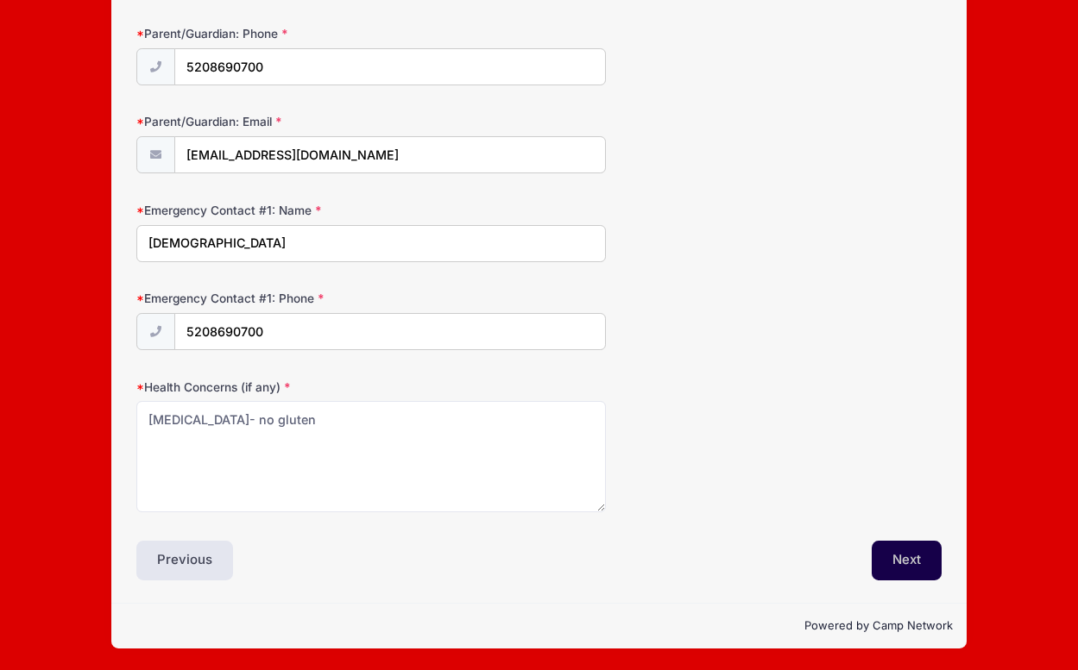
click at [915, 561] on button "Next" at bounding box center [907, 561] width 70 height 40
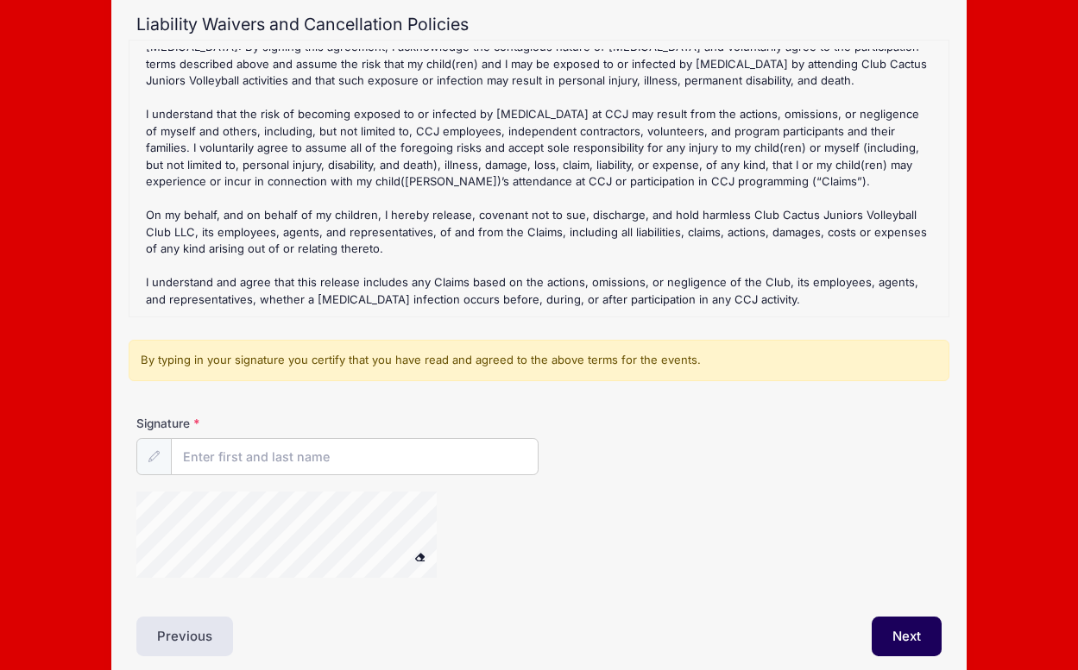
scroll to position [259, 0]
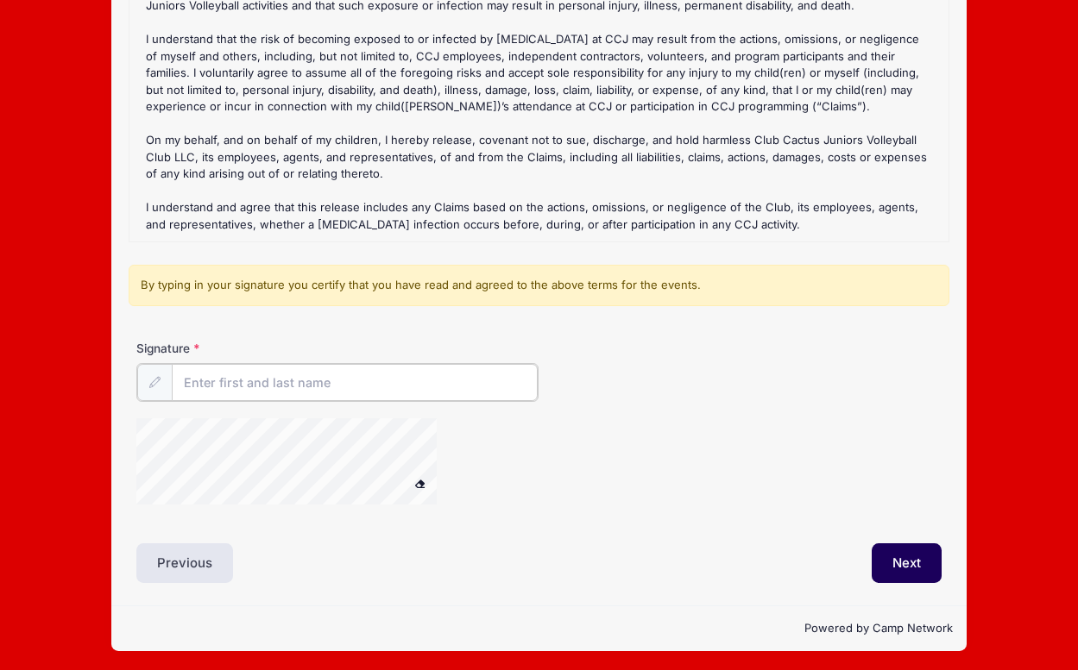
click at [260, 378] on input "Signature" at bounding box center [355, 382] width 366 height 37
click at [455, 463] on div at bounding box center [308, 463] width 345 height 91
type input "Christen J Christie"
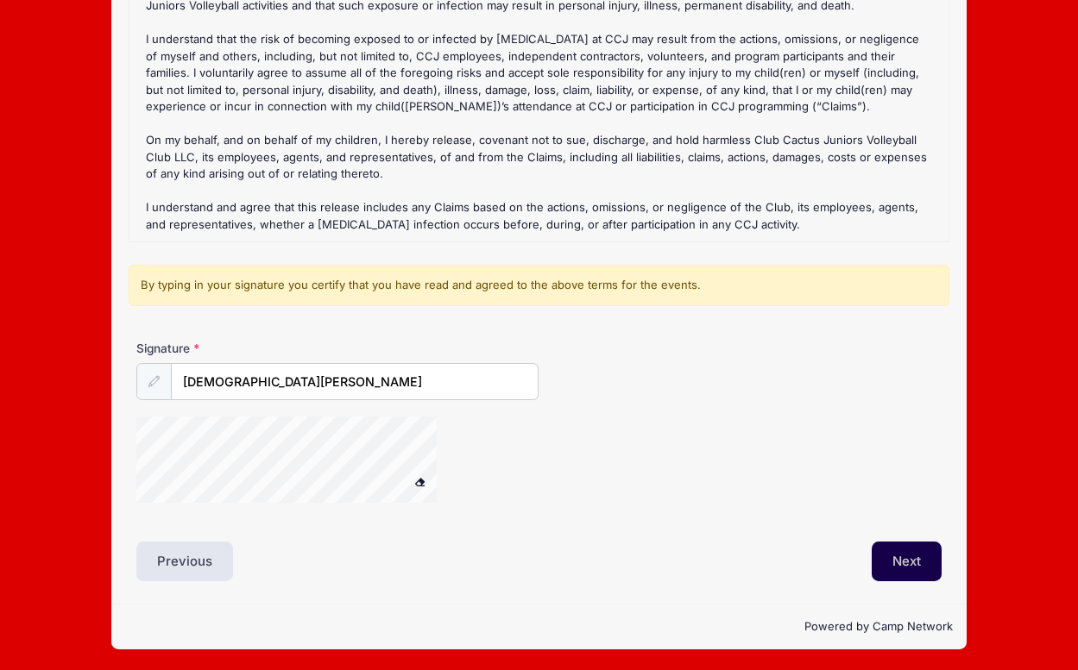
click at [894, 560] on button "Next" at bounding box center [907, 562] width 70 height 40
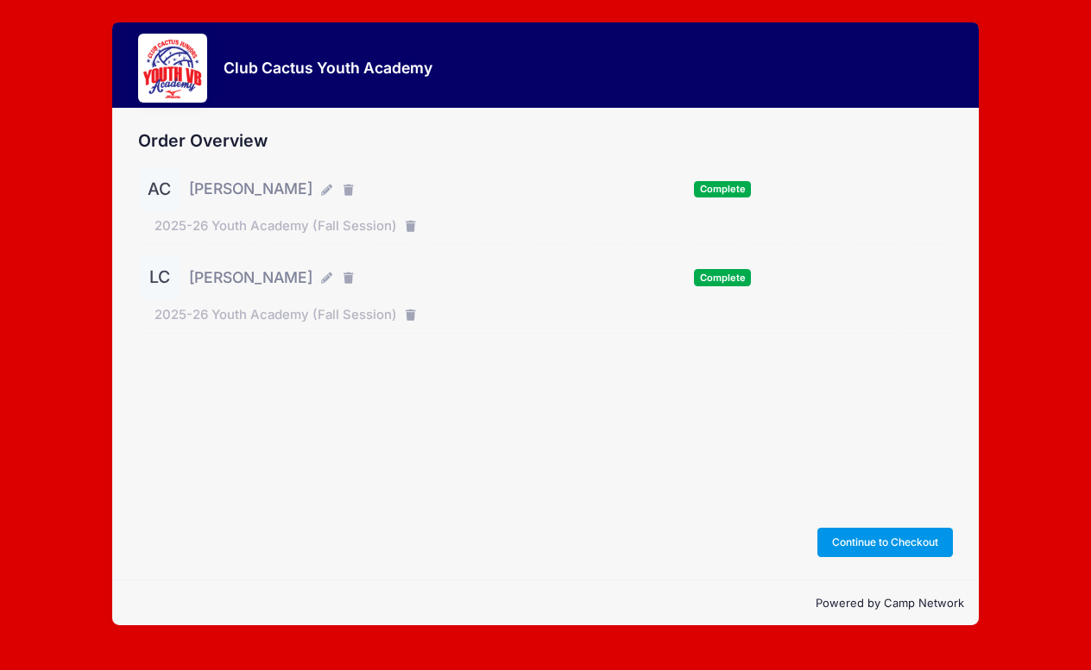
click at [844, 545] on button "Continue to Checkout" at bounding box center [885, 542] width 136 height 29
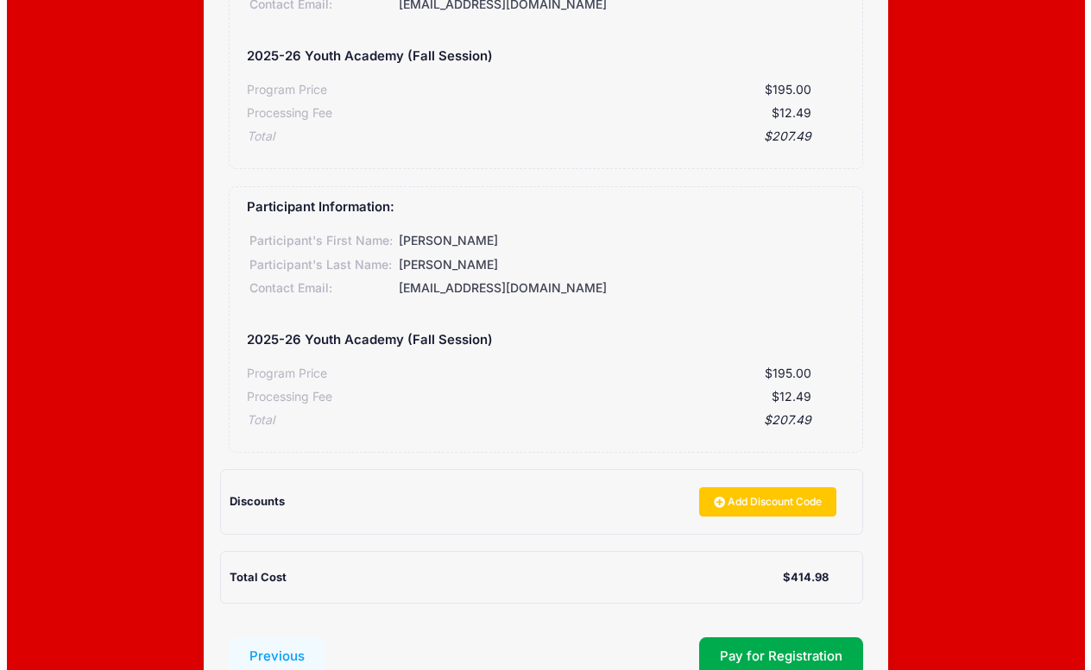
scroll to position [393, 0]
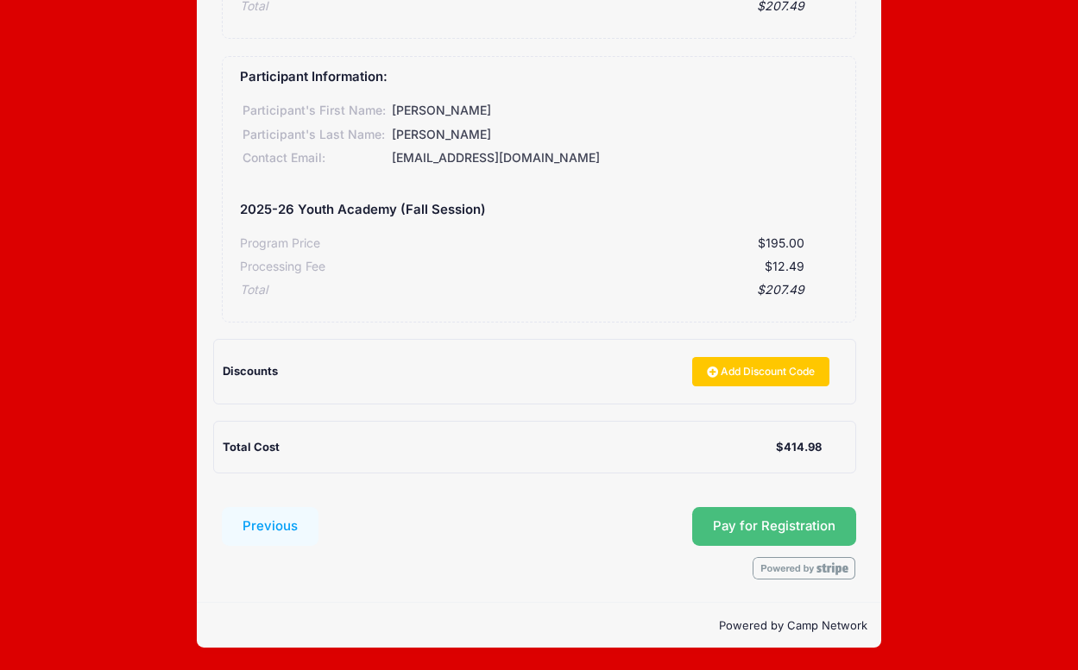
click at [801, 532] on span "Pay for Registration" at bounding box center [774, 527] width 123 height 16
